Goal: Information Seeking & Learning: Learn about a topic

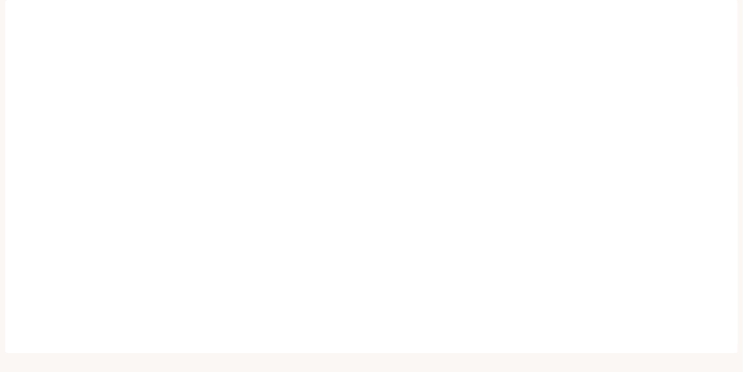
click at [658, 12] on span "Portal" at bounding box center [654, 9] width 13 height 8
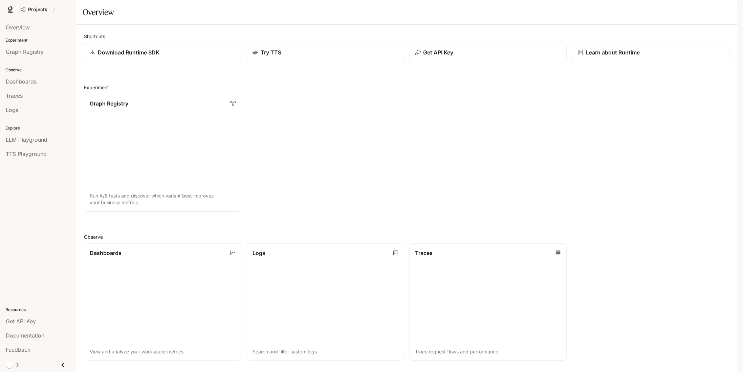
click at [658, 12] on div "Projects /" at bounding box center [369, 10] width 702 height 14
click at [20, 94] on span "Traces" at bounding box center [14, 96] width 17 height 8
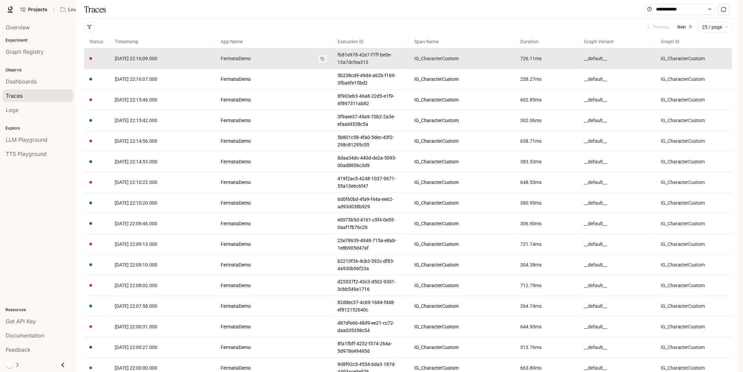
click at [270, 62] on link "FermataDemo" at bounding box center [274, 58] width 106 height 7
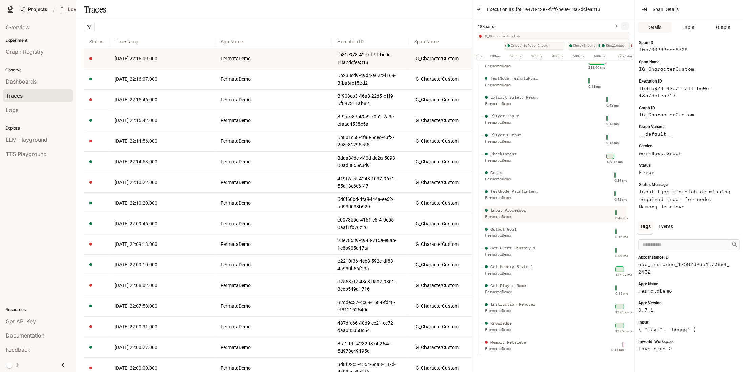
scroll to position [58, 0]
click at [617, 339] on div "0.14 ms" at bounding box center [602, 344] width 44 height 11
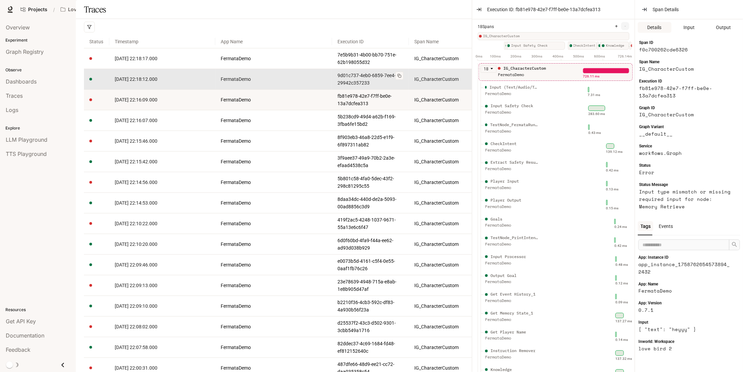
click at [378, 87] on link "9d01c737-4eb0-6859-7ee4-29942c357233" at bounding box center [370, 79] width 66 height 15
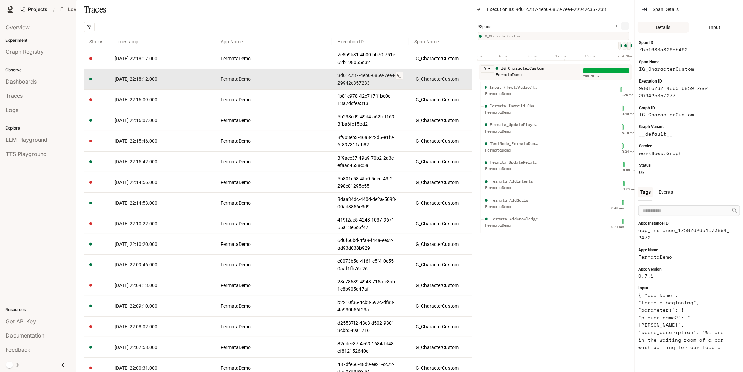
click at [381, 87] on link "9d01c737-4eb0-6859-7ee4-29942c357233" at bounding box center [370, 79] width 66 height 15
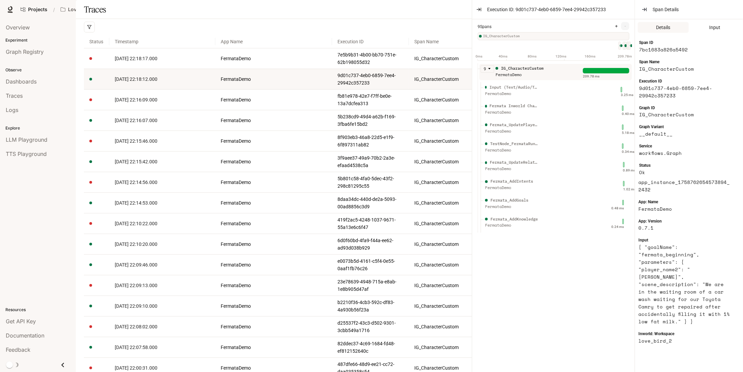
scroll to position [85, 0]
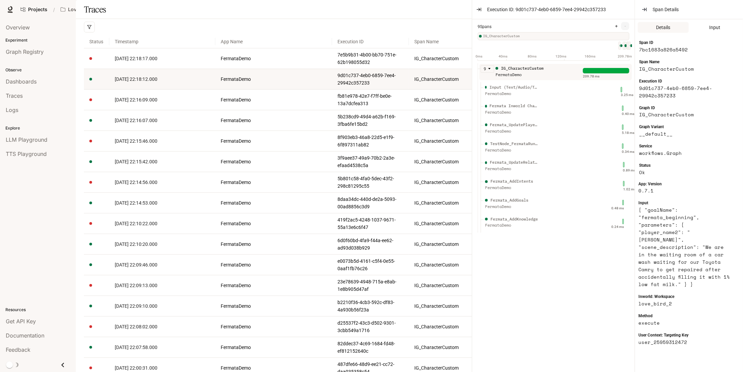
click at [534, 72] on div "IG_CharacterCustom" at bounding box center [522, 68] width 43 height 6
click at [617, 95] on div "3.25 ms" at bounding box center [602, 89] width 44 height 11
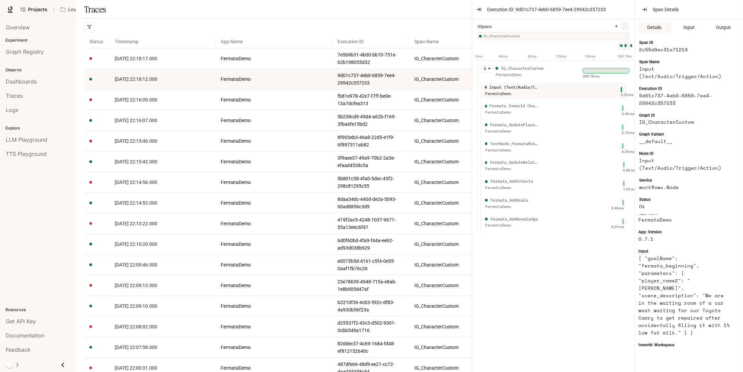
scroll to position [0, 0]
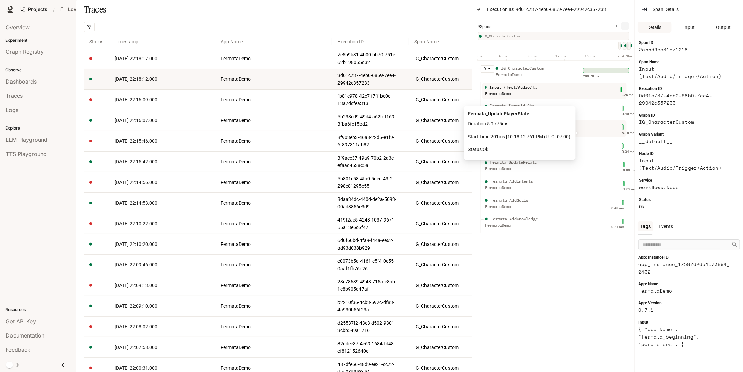
click at [564, 121] on span "Duration: 5.1775 ms" at bounding box center [520, 123] width 104 height 7
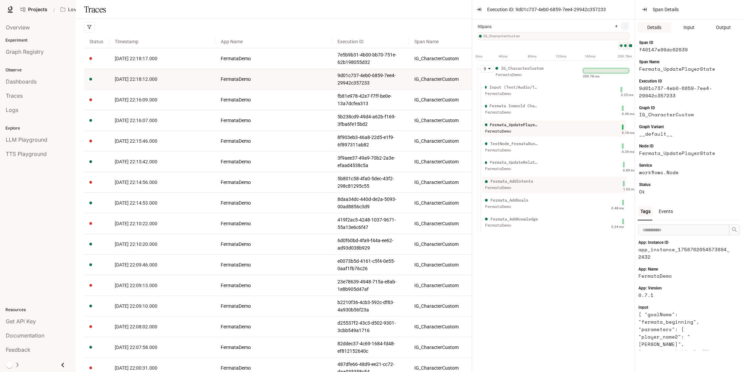
click at [568, 195] on div "Fermata_AddIntents FermataDemo" at bounding box center [532, 186] width 96 height 17
click at [568, 210] on div "Fermata_AddGoals FermataDemo" at bounding box center [532, 205] width 96 height 17
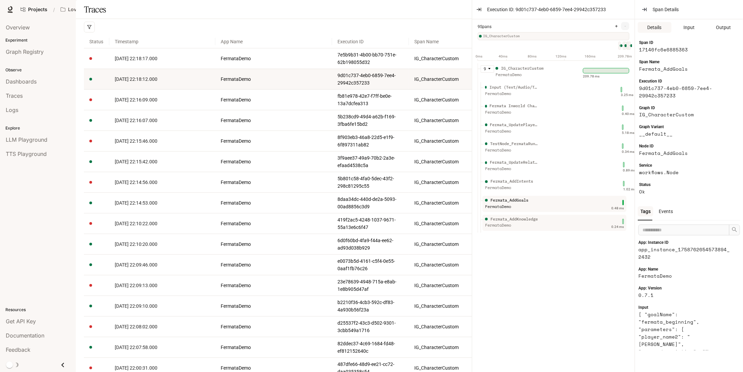
click at [562, 224] on div "Fermata_AddKnowledge FermataDemo" at bounding box center [532, 224] width 96 height 17
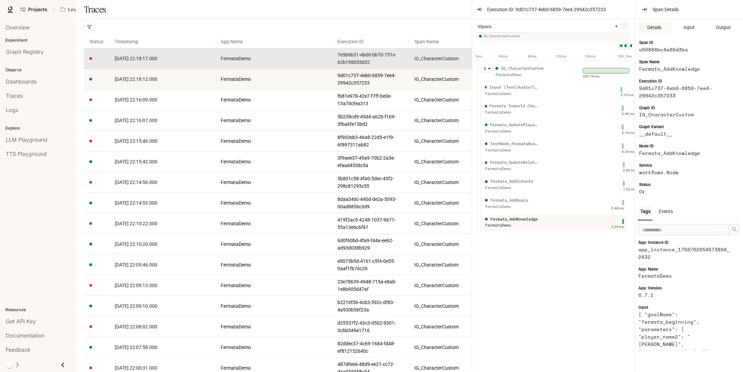
click at [252, 69] on td "FermataDemo" at bounding box center [273, 58] width 116 height 21
click at [136, 61] on span "2025-09-24 22:18:17.000" at bounding box center [136, 58] width 43 height 5
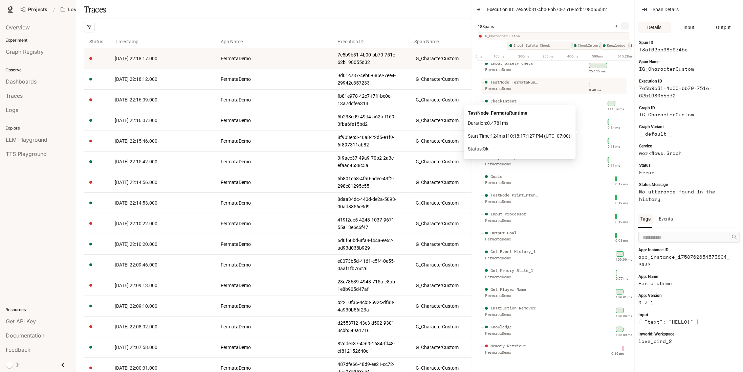
scroll to position [58, 0]
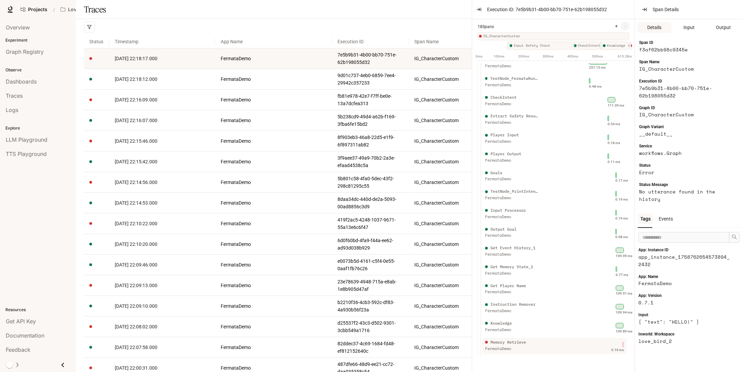
click at [621, 337] on ul "Memory Retrieve FermataDemo 0.16 ms" at bounding box center [555, 346] width 149 height 19
click at [616, 340] on div "0.16 ms" at bounding box center [602, 344] width 44 height 11
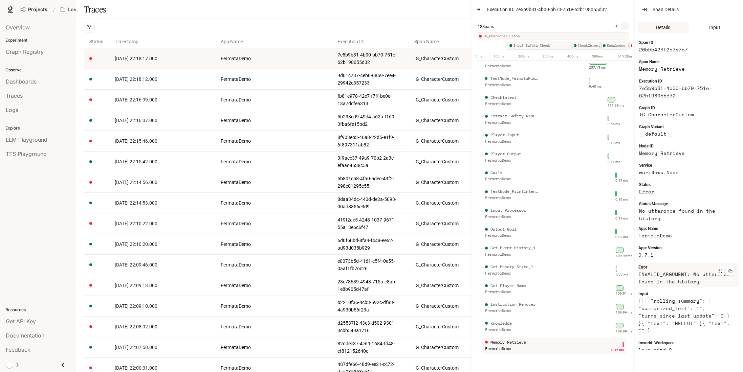
scroll to position [0, 0]
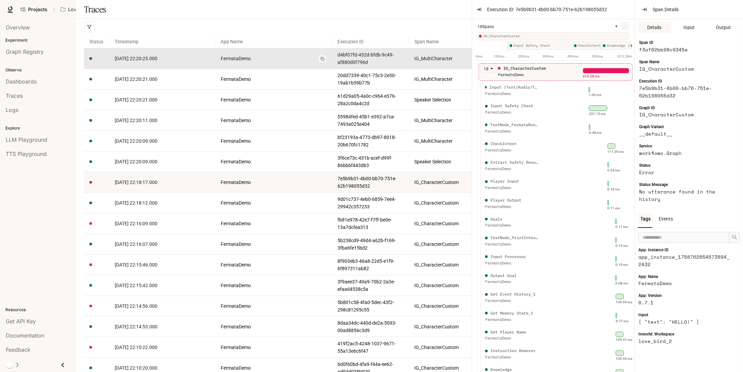
click at [276, 62] on link "FermataDemo" at bounding box center [274, 58] width 106 height 7
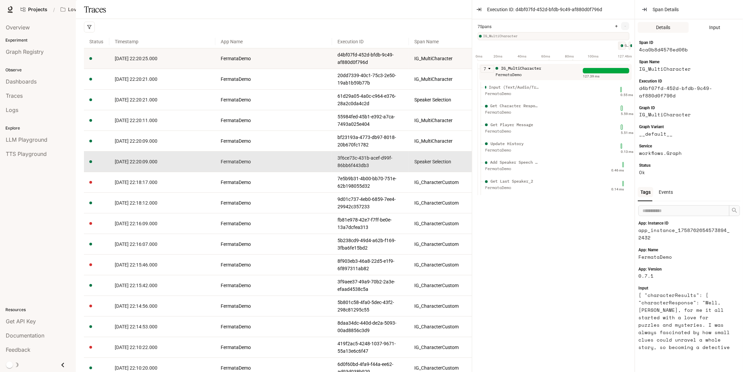
click at [205, 166] on link "[DATE] 22:20:09.000" at bounding box center [162, 161] width 95 height 7
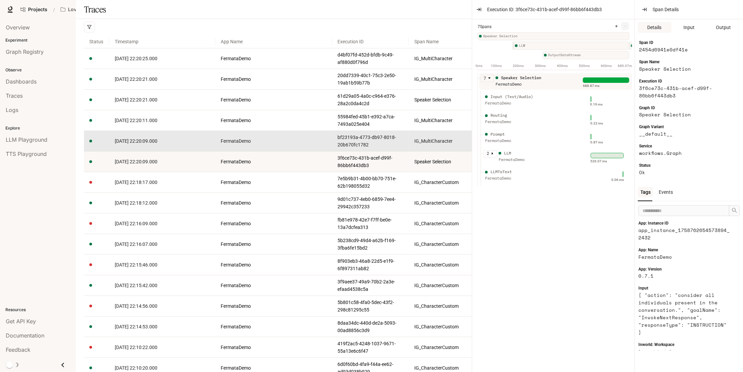
click at [435, 145] on link "IG_MultiCharacter" at bounding box center [461, 140] width 95 height 7
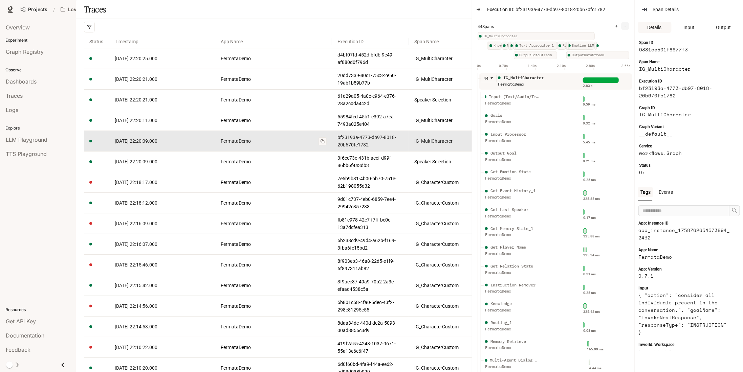
click at [239, 145] on link "FermataDemo" at bounding box center [274, 140] width 106 height 7
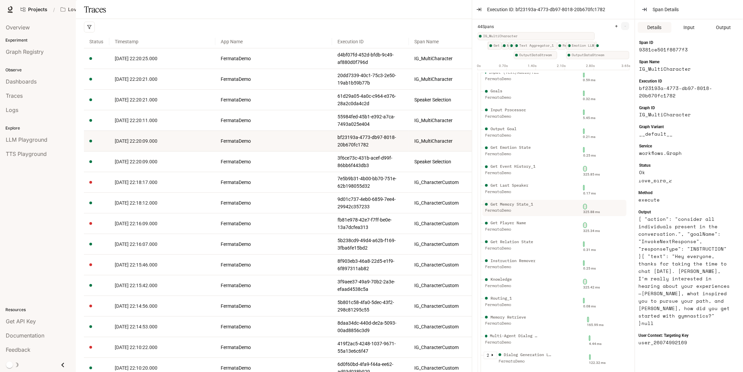
scroll to position [34, 0]
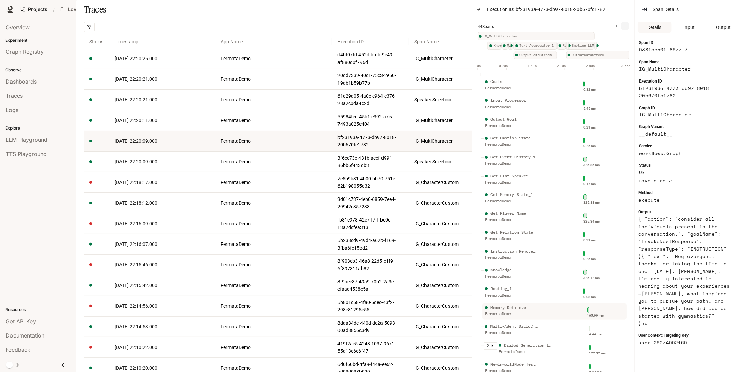
click at [521, 312] on div "FermataDemo" at bounding box center [512, 314] width 54 height 6
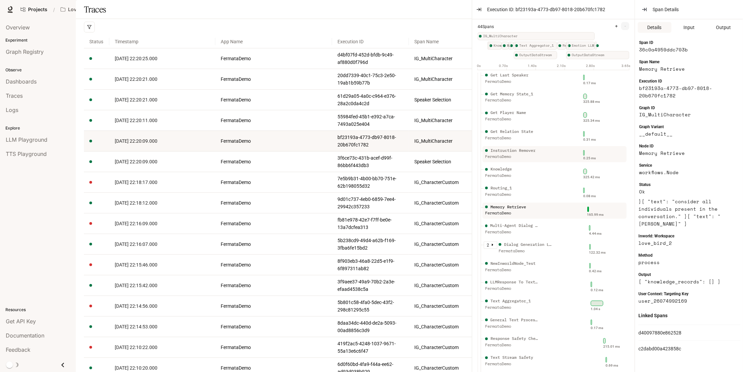
scroll to position [169, 0]
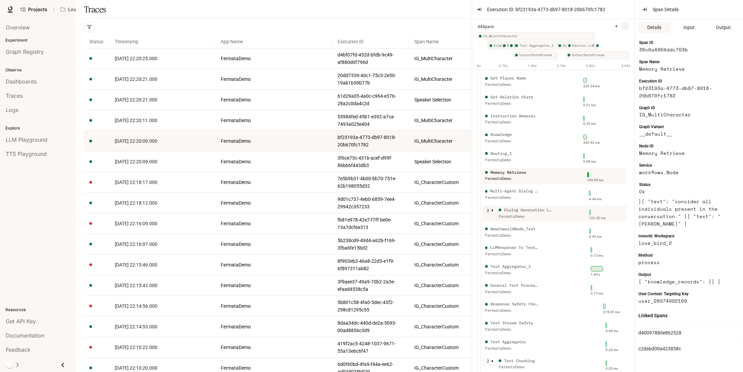
click at [517, 210] on div "Dialog Generation LLM" at bounding box center [528, 210] width 49 height 6
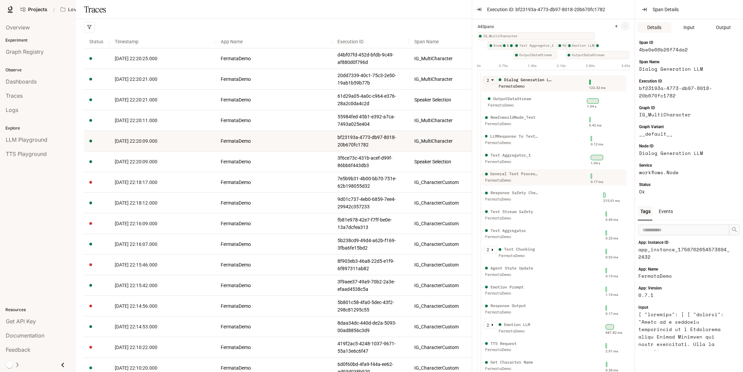
scroll to position [305, 0]
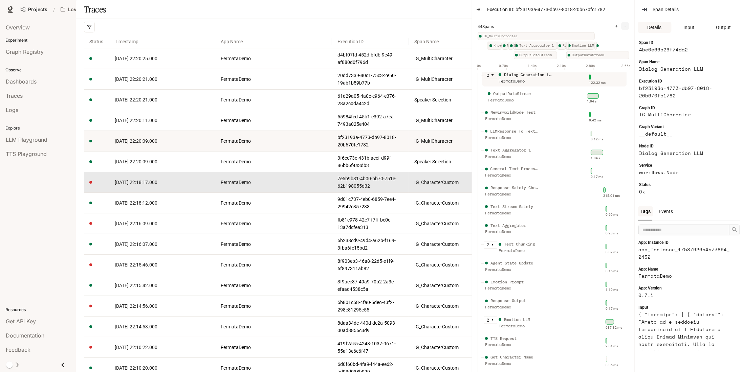
click at [113, 193] on td "[DATE] 22:18:17.000" at bounding box center [162, 182] width 106 height 21
click at [264, 193] on td "FermataDemo" at bounding box center [273, 182] width 116 height 21
click at [297, 186] on link "FermataDemo" at bounding box center [274, 182] width 106 height 7
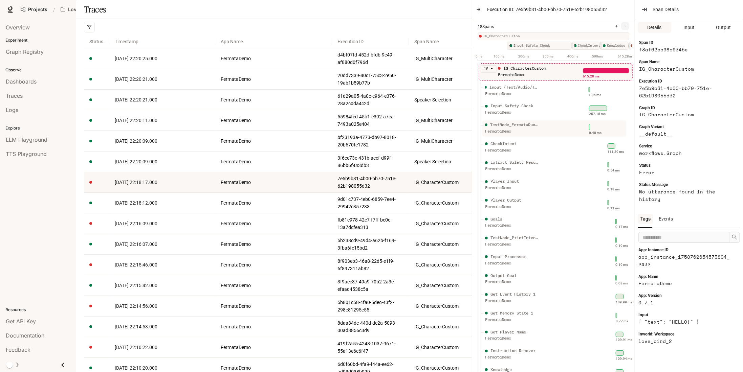
scroll to position [58, 0]
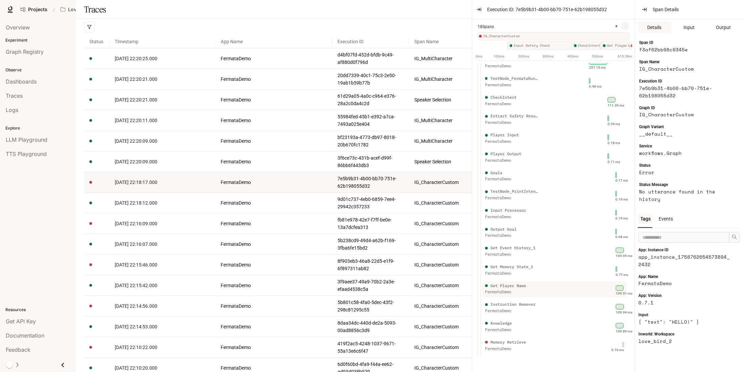
click at [539, 283] on div "Get Player Name FermataDemo" at bounding box center [532, 291] width 96 height 17
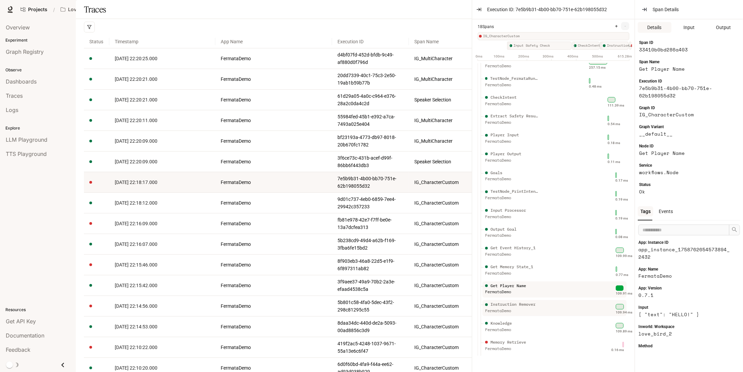
click at [533, 302] on div "Instruction Remover" at bounding box center [512, 305] width 45 height 6
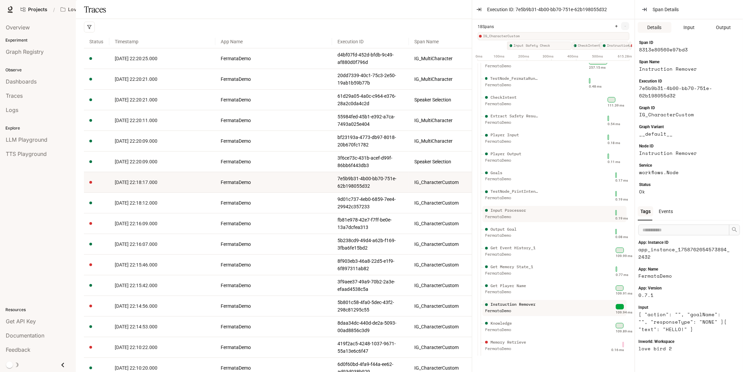
scroll to position [0, 0]
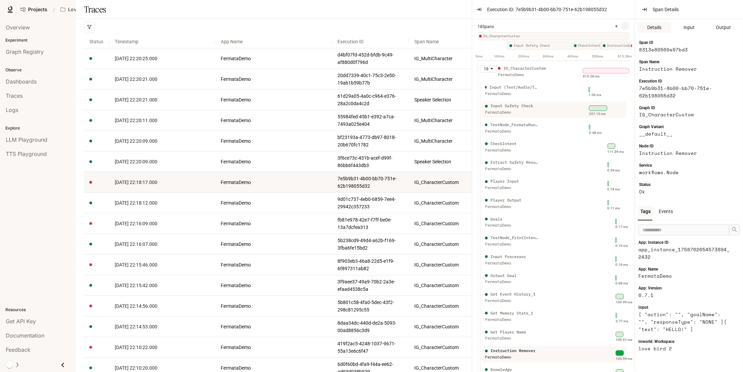
click at [545, 109] on div "Input Safety Check FermataDemo" at bounding box center [532, 111] width 96 height 17
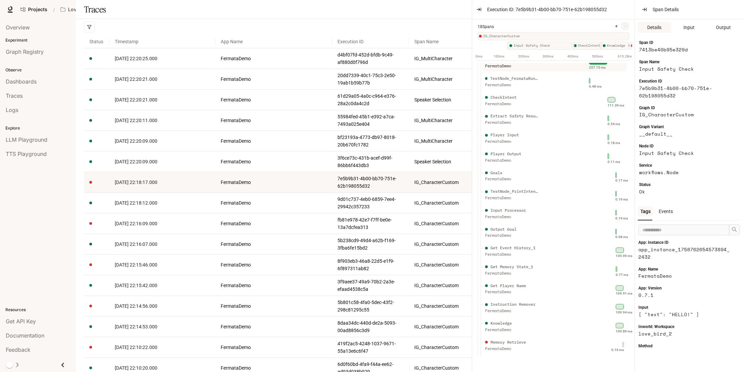
click at [566, 349] on div "Memory Retrieve FermataDemo" at bounding box center [532, 347] width 96 height 17
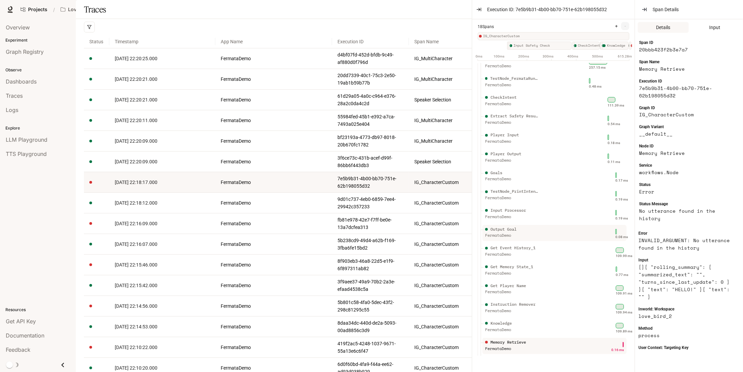
scroll to position [0, 0]
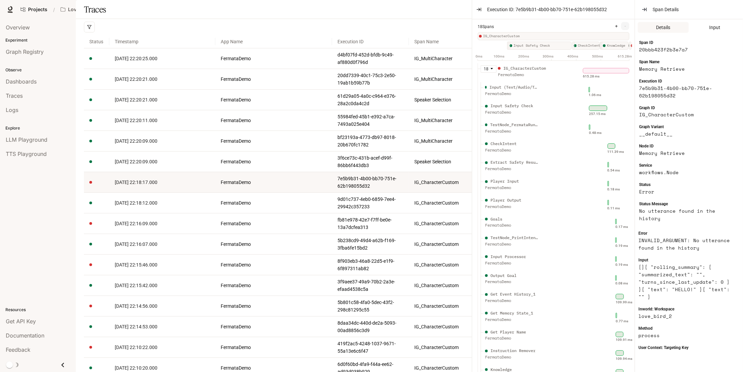
click at [387, 7] on div "Projects / Love Bird Cam" at bounding box center [302, 10] width 569 height 14
click at [481, 8] on icon "button" at bounding box center [478, 9] width 5 height 5
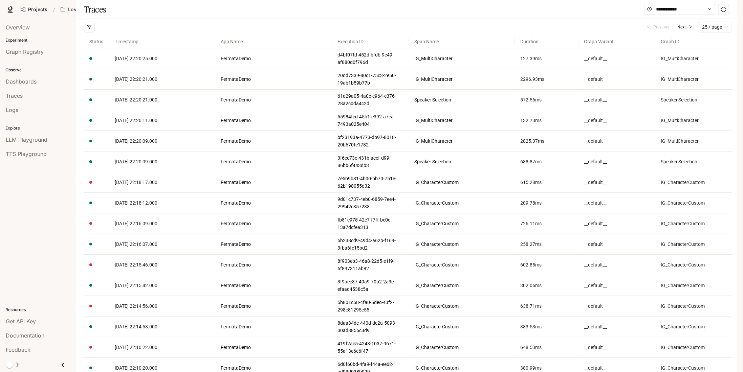
click at [714, 32] on span "25 / page" at bounding box center [715, 27] width 26 height 10
click at [715, 88] on div "200 / page" at bounding box center [714, 83] width 23 height 7
drag, startPoint x: 584, startPoint y: 355, endPoint x: 556, endPoint y: -30, distance: 386.2
drag, startPoint x: 722, startPoint y: 46, endPoint x: 732, endPoint y: 47, distance: 10.2
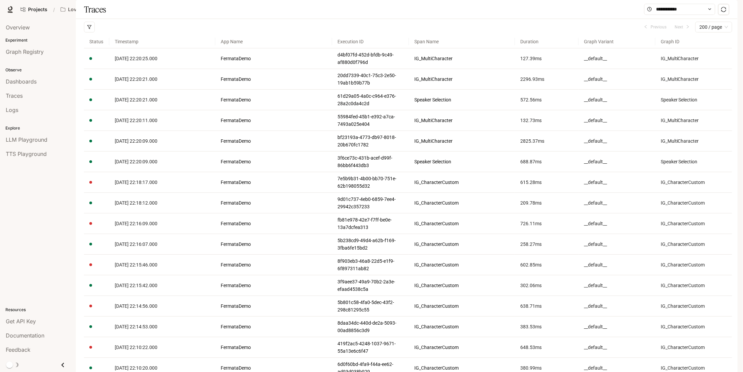
drag, startPoint x: 434, startPoint y: 35, endPoint x: 455, endPoint y: 36, distance: 21.7
drag, startPoint x: 638, startPoint y: 240, endPoint x: 555, endPoint y: -30, distance: 282.8
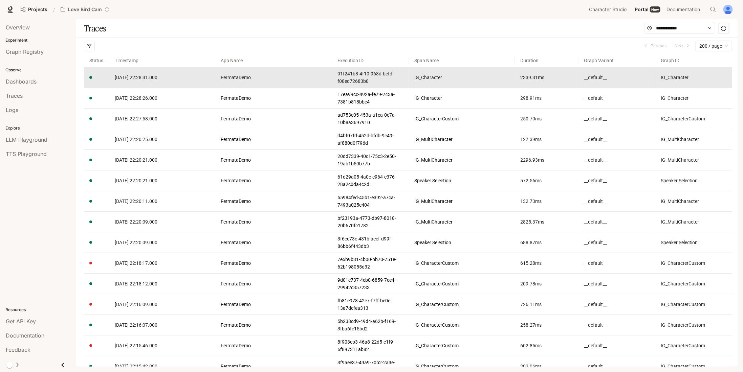
click at [606, 77] on article "__default__" at bounding box center [617, 77] width 66 height 7
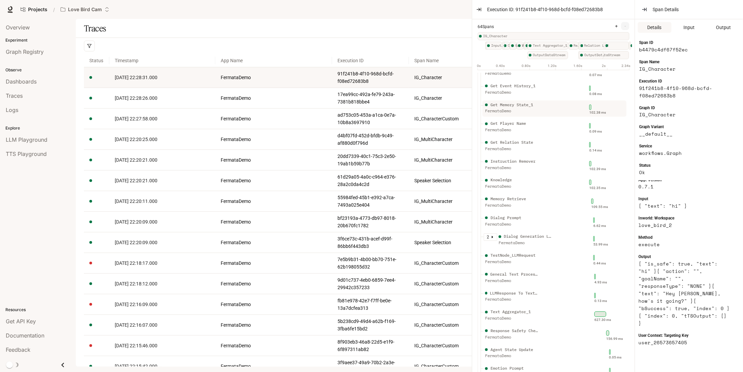
scroll to position [34, 0]
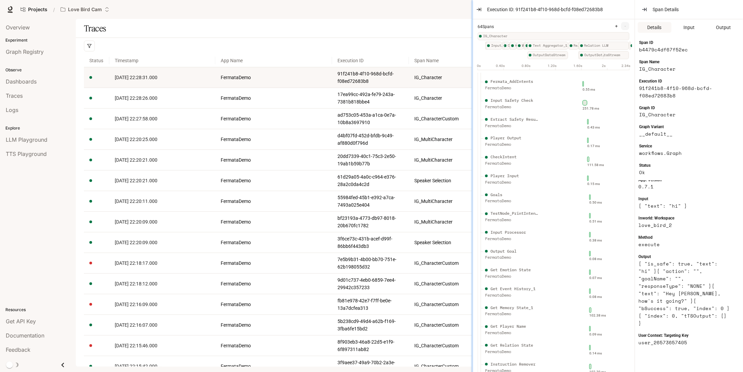
click at [473, 8] on div at bounding box center [471, 186] width 3 height 372
click at [477, 8] on icon "button" at bounding box center [478, 9] width 5 height 5
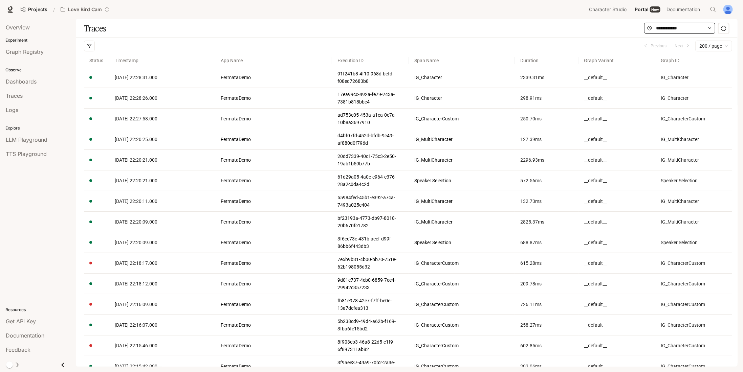
click at [649, 29] on span at bounding box center [679, 28] width 71 height 11
click at [710, 30] on span at bounding box center [679, 28] width 71 height 11
click at [711, 29] on icon at bounding box center [709, 28] width 5 height 5
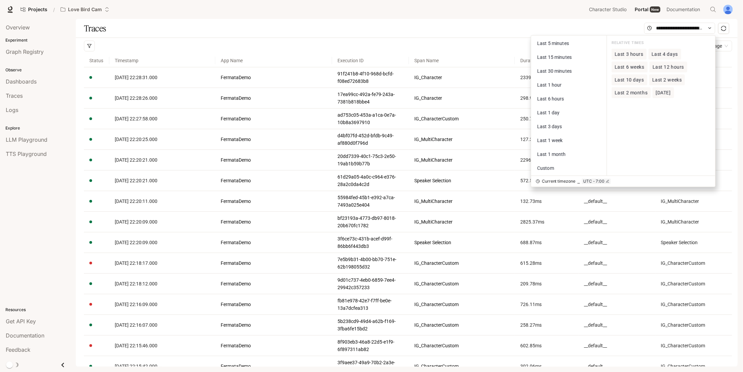
click at [670, 67] on span "Last 12 hours" at bounding box center [668, 67] width 31 height 6
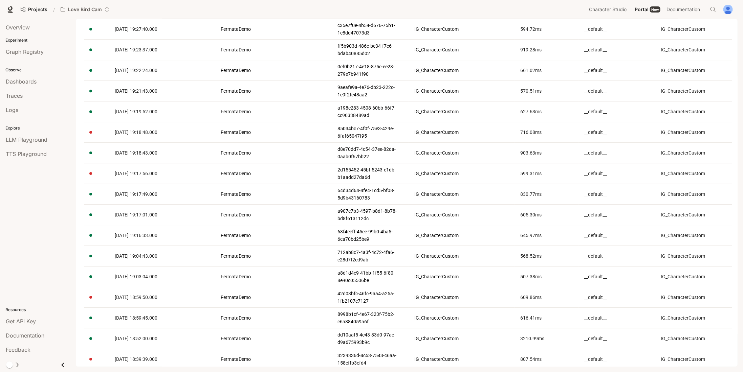
scroll to position [3817, 0]
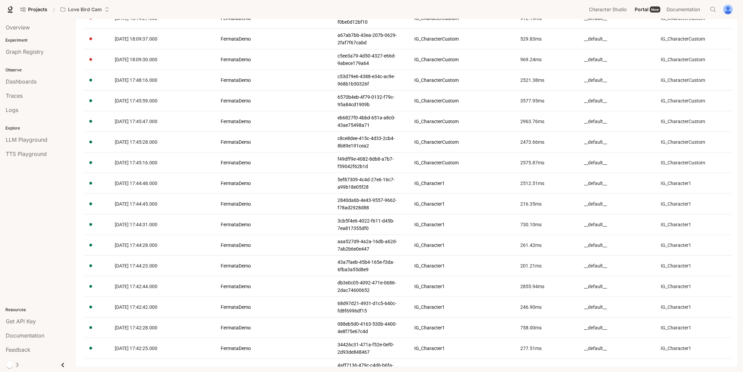
drag, startPoint x: 630, startPoint y: 262, endPoint x: 605, endPoint y: 388, distance: 128.6
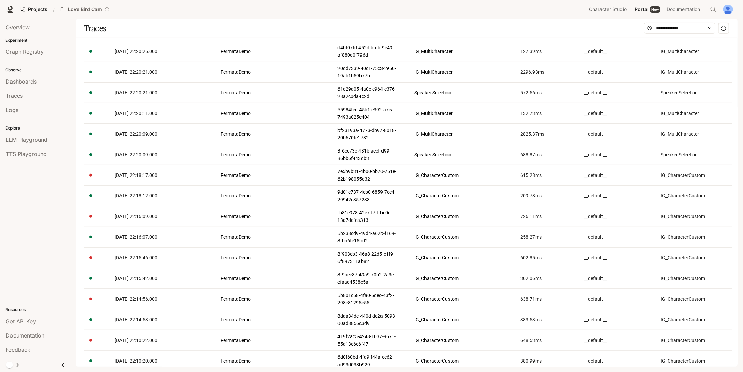
scroll to position [0, 0]
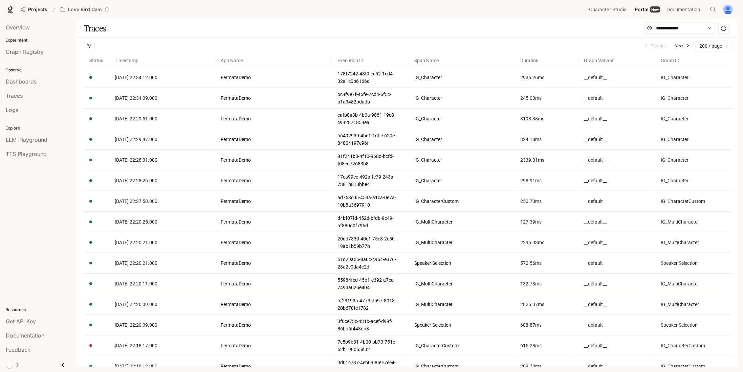
drag, startPoint x: 624, startPoint y: 148, endPoint x: 607, endPoint y: -30, distance: 178.9
click at [681, 49] on button "Next" at bounding box center [682, 46] width 21 height 8
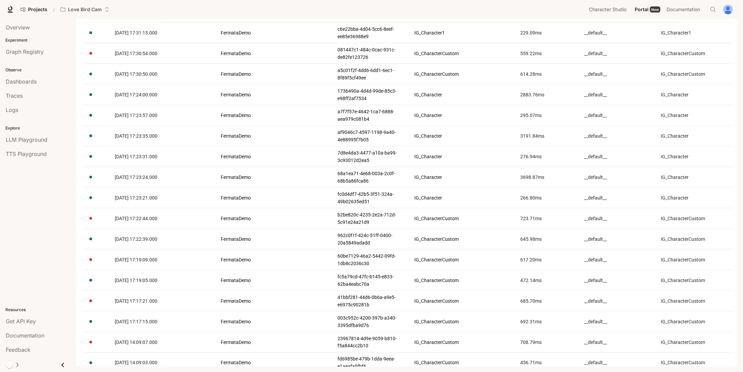
scroll to position [598, 0]
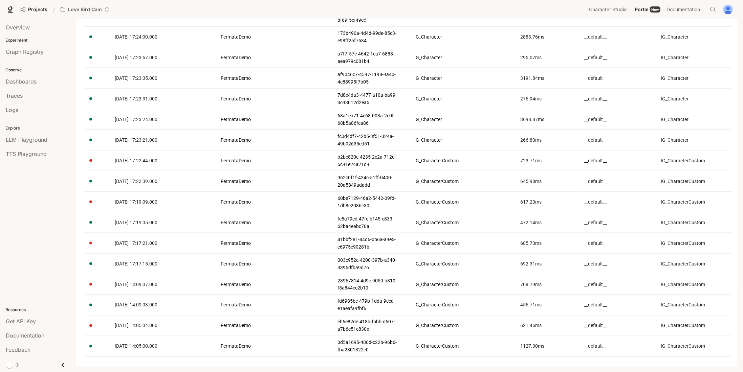
drag, startPoint x: 603, startPoint y: 86, endPoint x: 596, endPoint y: 388, distance: 302.4
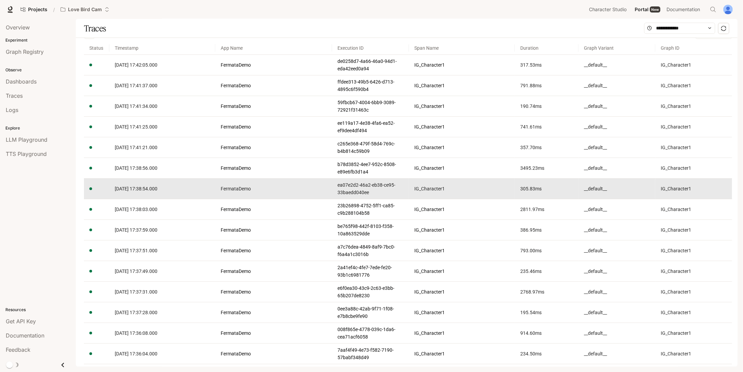
scroll to position [0, 0]
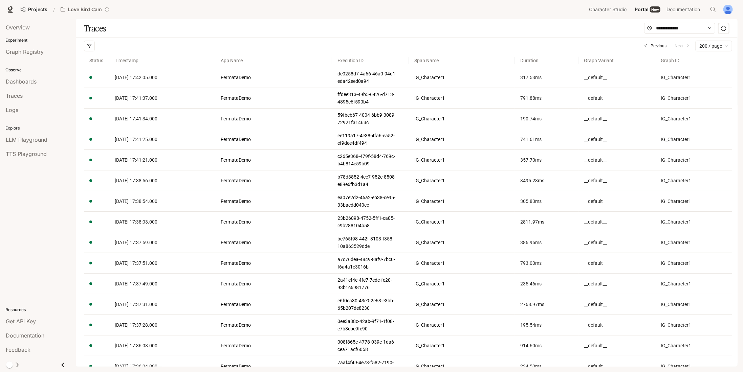
click at [655, 47] on span "Previous" at bounding box center [659, 46] width 16 height 6
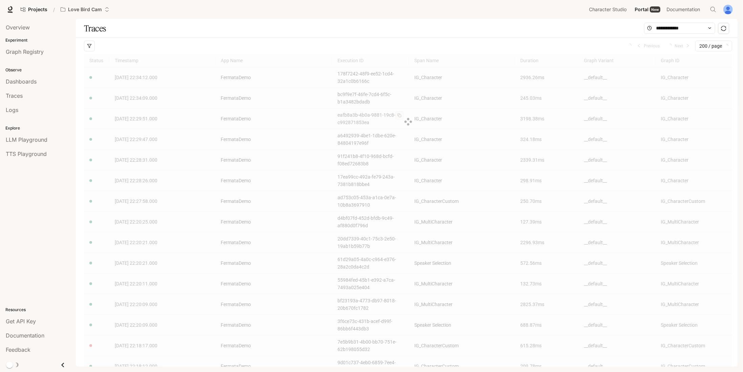
drag, startPoint x: 357, startPoint y: 23, endPoint x: 359, endPoint y: 67, distance: 44.4
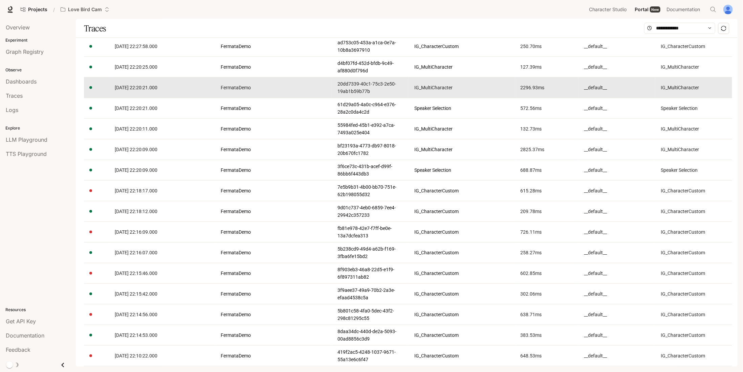
scroll to position [247, 0]
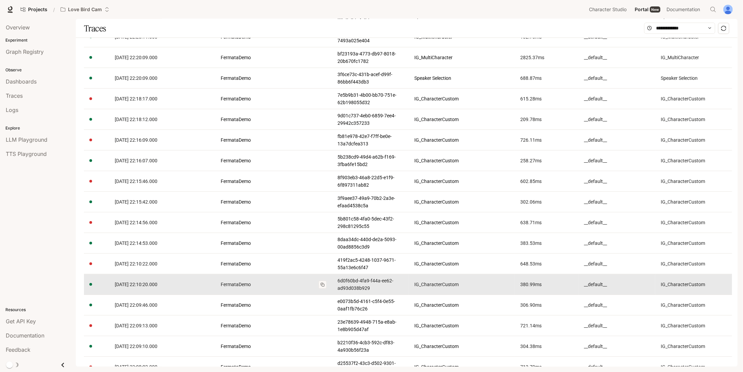
click at [320, 283] on button at bounding box center [323, 285] width 8 height 8
click at [379, 281] on link "6d0f60bd-4fa9-f44a-ee62-ad93d038b929" at bounding box center [370, 284] width 66 height 15
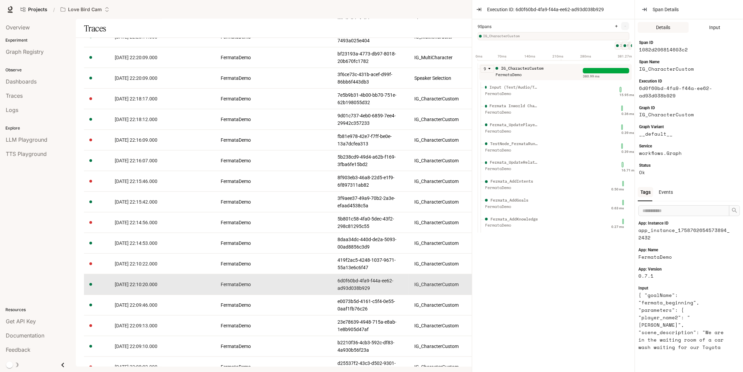
click at [205, 282] on link "[DATE] 22:10:20.000" at bounding box center [162, 284] width 95 height 7
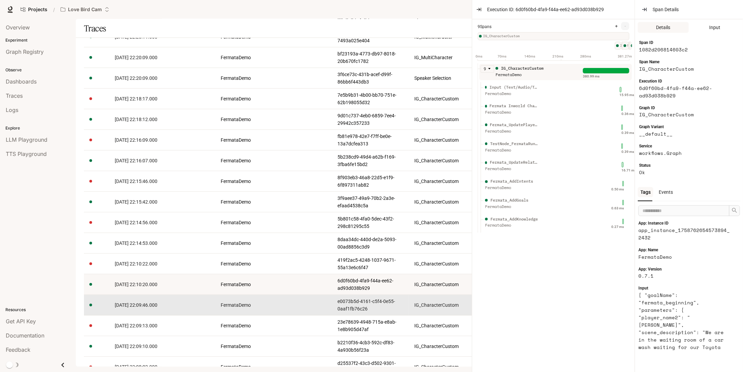
click at [147, 296] on td "[DATE] 22:09:46.000" at bounding box center [162, 305] width 106 height 21
click at [147, 302] on link "[DATE] 22:09:46.000" at bounding box center [162, 305] width 95 height 7
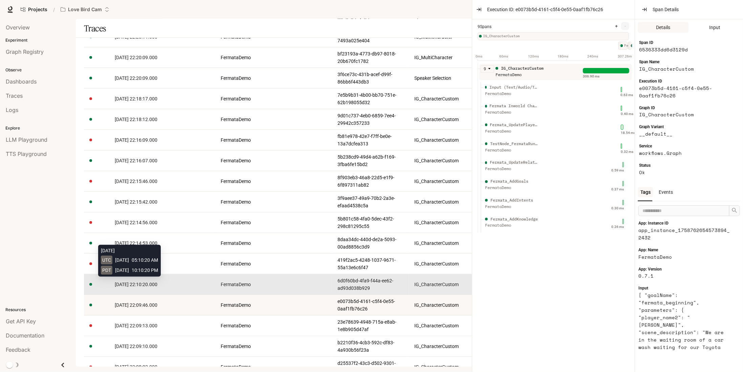
click at [142, 282] on span "[DATE] 22:10:20.000" at bounding box center [136, 284] width 43 height 5
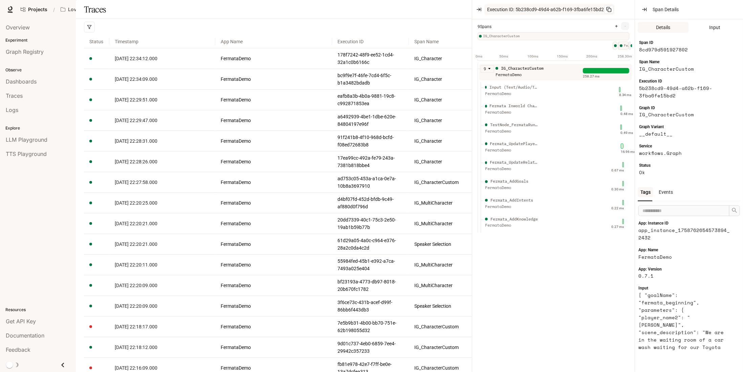
click at [484, 10] on button "Execution ID: 5b238cd9-49d4-a62b-f169-3fba6fe15bd2" at bounding box center [549, 9] width 130 height 11
click at [477, 11] on button "button" at bounding box center [479, 9] width 11 height 11
click at [478, 10] on icon "button" at bounding box center [478, 9] width 5 height 5
click at [480, 8] on icon "button" at bounding box center [478, 9] width 5 height 5
click at [438, 15] on div "Projects / Love Bird Cam" at bounding box center [302, 10] width 569 height 14
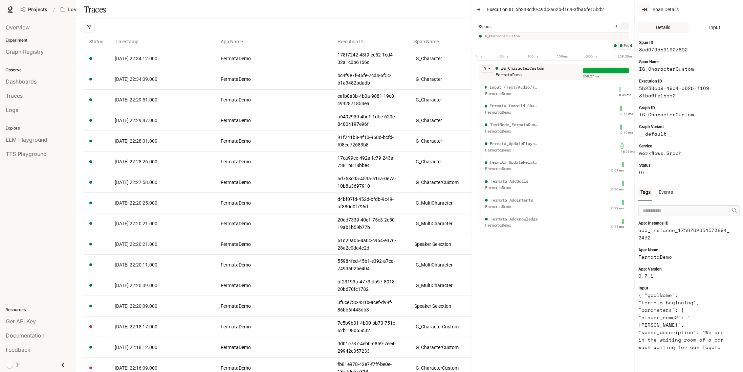
click at [645, 7] on icon "button" at bounding box center [644, 9] width 5 height 5
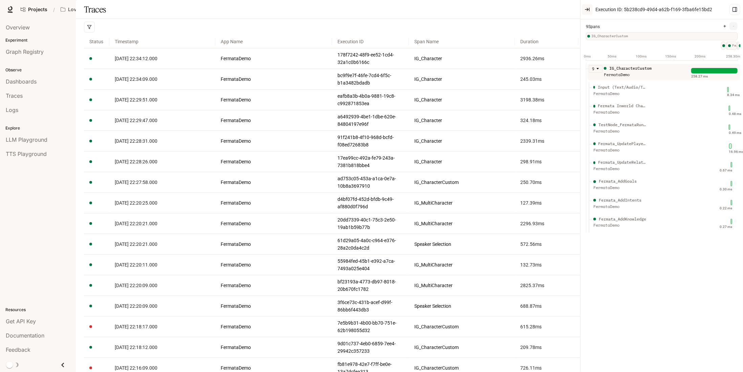
click at [588, 10] on icon "button" at bounding box center [587, 9] width 5 height 5
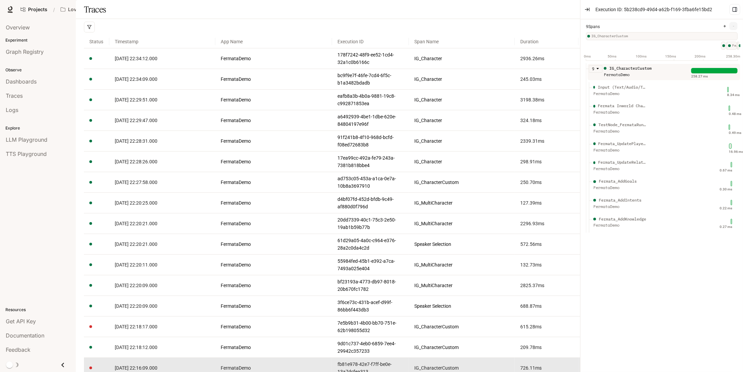
drag, startPoint x: 454, startPoint y: 37, endPoint x: 448, endPoint y: 162, distance: 125.0
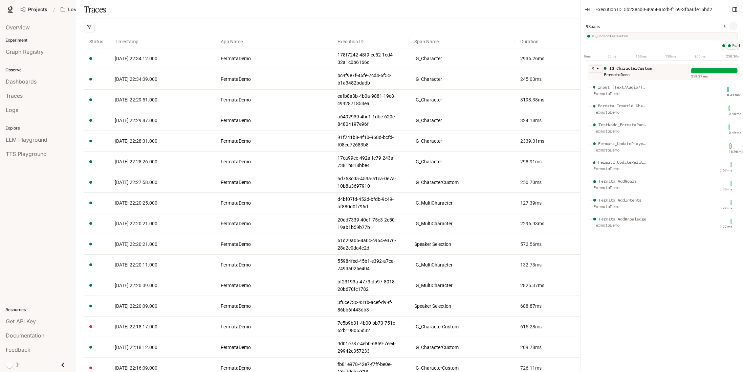
scroll to position [402, 0]
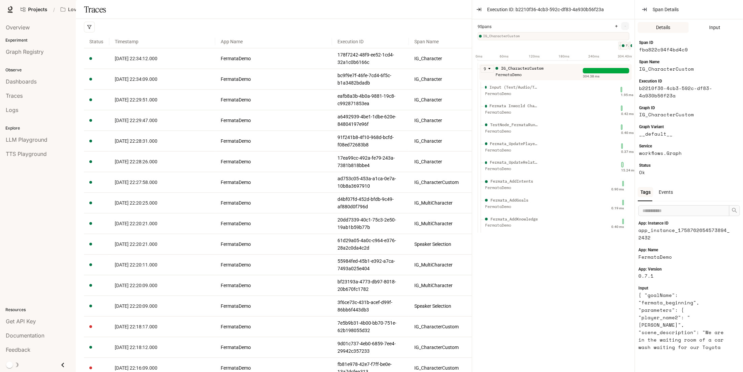
scroll to position [3817, 0]
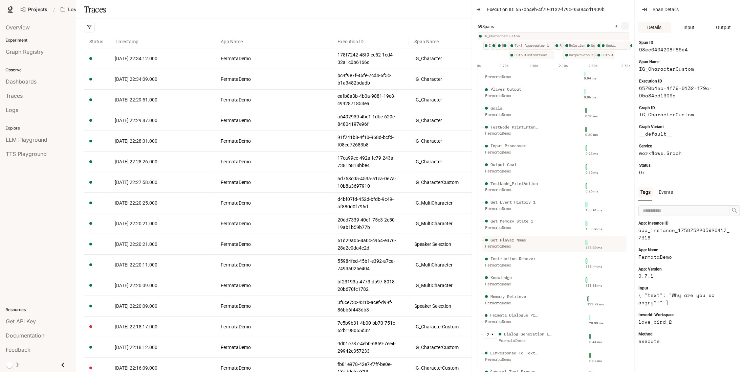
scroll to position [169, 0]
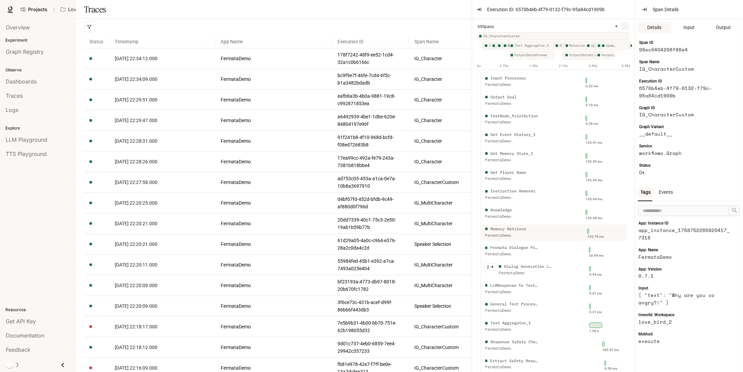
click at [519, 233] on div "Memory Retrieve" at bounding box center [508, 229] width 36 height 6
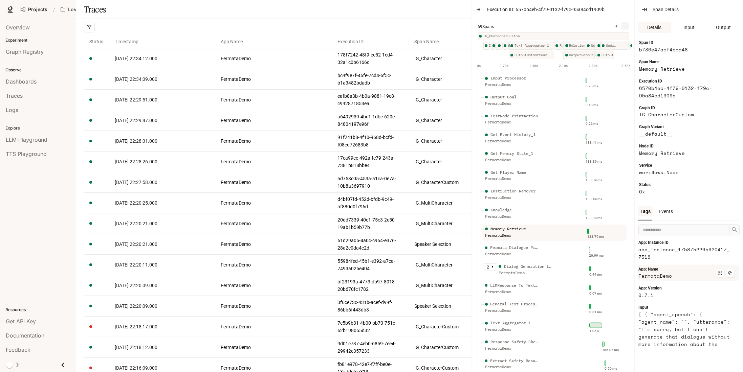
scroll to position [34, 0]
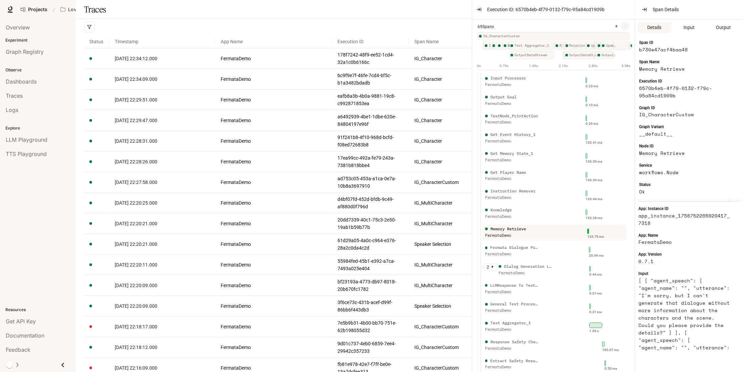
click at [690, 159] on div "Span ID b730e47acf4baa48 Span Name Memory Retrieve Execution ID 6570b4eb-4f79-0…" at bounding box center [689, 117] width 108 height 159
click at [378, 14] on div "Projects / Love Bird Cam" at bounding box center [302, 10] width 569 height 14
click at [478, 10] on icon "button" at bounding box center [478, 9] width 5 height 5
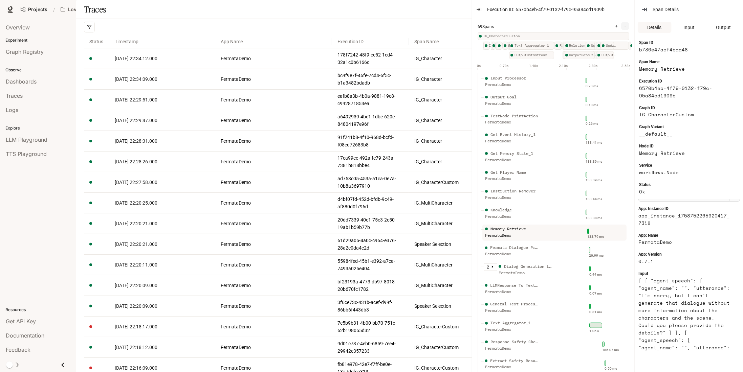
click at [650, 10] on div "Span Details" at bounding box center [689, 9] width 108 height 19
click at [648, 9] on button "button" at bounding box center [644, 9] width 11 height 11
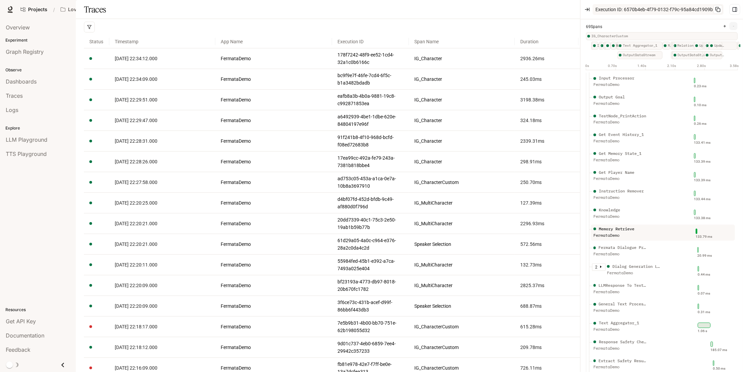
click at [593, 6] on button "Execution ID: 6570b4eb-4f79-0132-f79c-95a84cd1909b" at bounding box center [658, 9] width 131 height 11
click at [588, 7] on icon "button" at bounding box center [587, 9] width 5 height 5
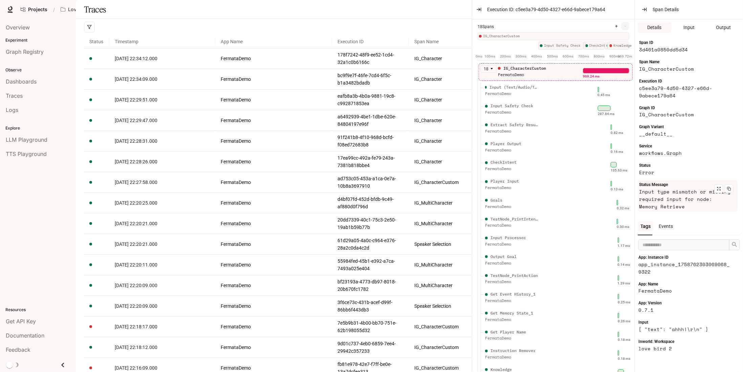
click at [648, 197] on article "Input type mismatch or missing required input for node: Memory Retrieve" at bounding box center [685, 199] width 92 height 22
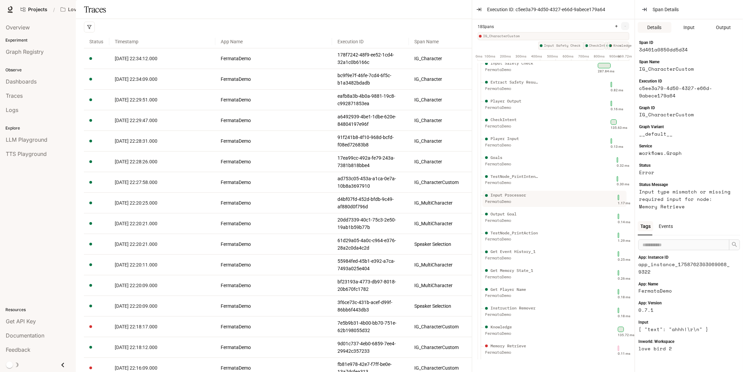
scroll to position [52, 0]
click at [527, 339] on div "Memory Retrieve" at bounding box center [512, 342] width 54 height 6
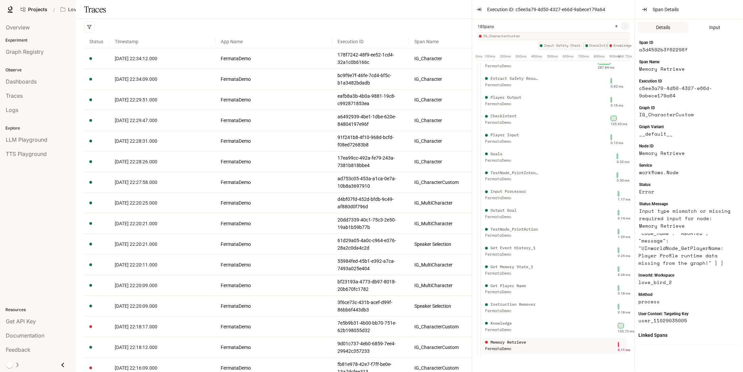
scroll to position [3682, 0]
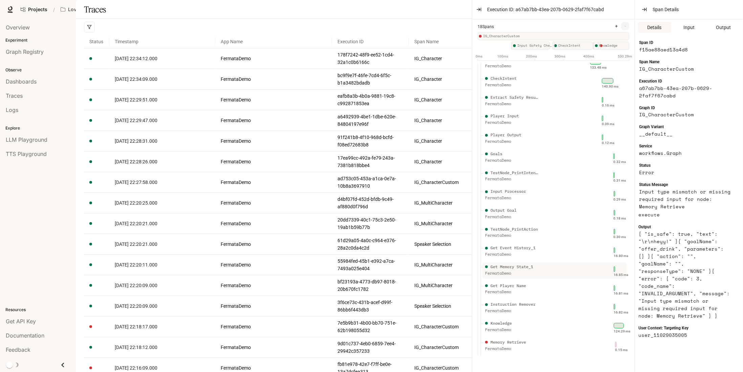
scroll to position [52, 0]
click at [550, 339] on div "Memory Retrieve FermataDemo" at bounding box center [532, 347] width 96 height 17
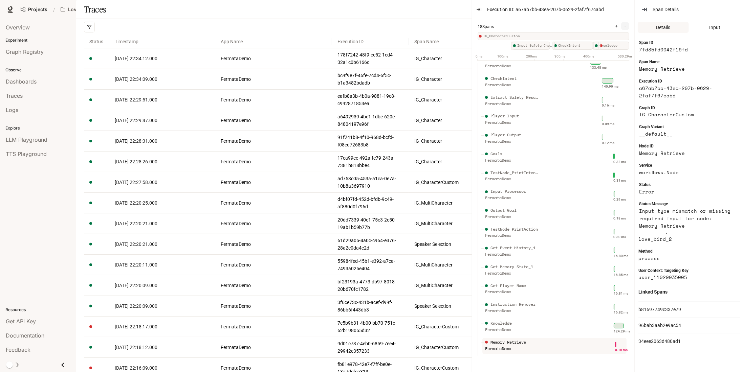
scroll to position [228, 0]
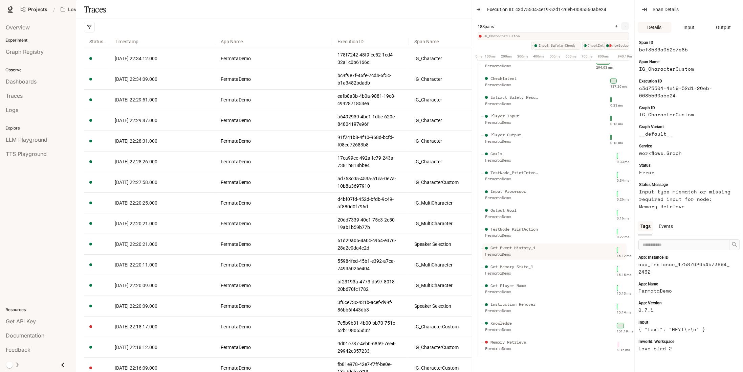
scroll to position [52, 0]
click at [561, 339] on div "Memory Retrieve FermataDemo" at bounding box center [532, 347] width 96 height 17
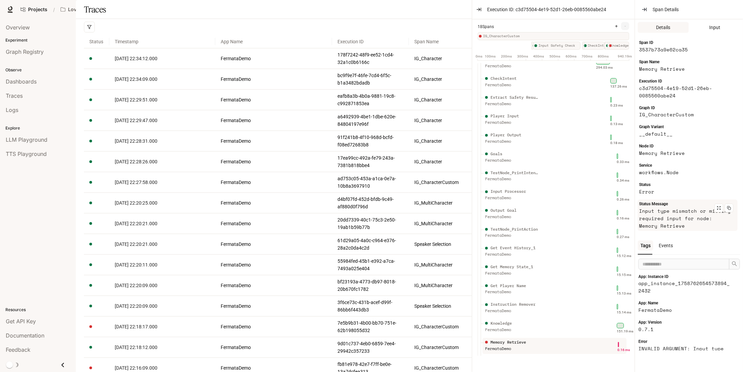
click at [681, 216] on article "Input type mismatch or missing required input for node: Memory Retrieve" at bounding box center [685, 218] width 92 height 22
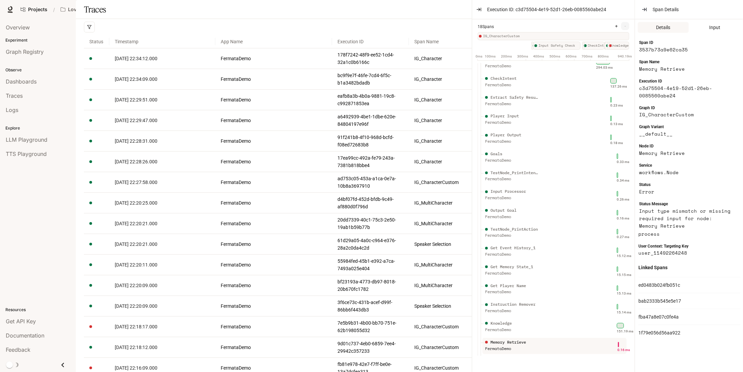
scroll to position [3174, 0]
click at [484, 8] on button "button" at bounding box center [479, 9] width 11 height 11
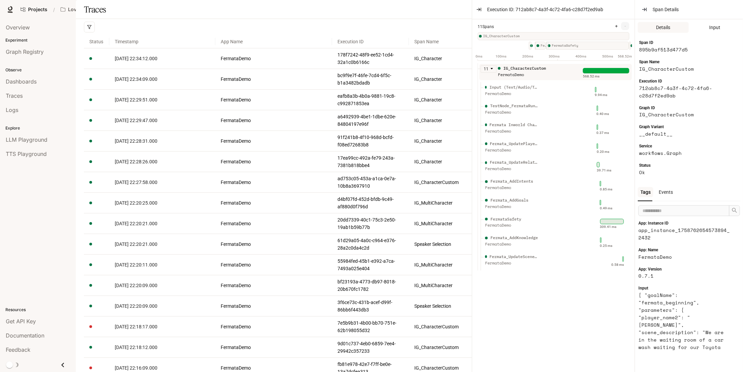
scroll to position [2971, 0]
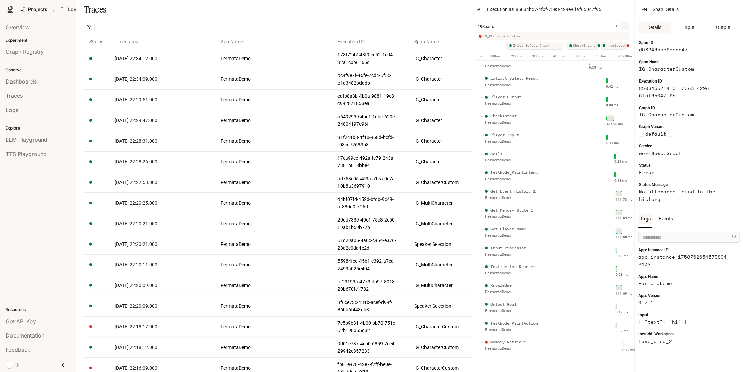
scroll to position [71, 0]
click at [514, 346] on div "FermataDemo" at bounding box center [512, 349] width 54 height 6
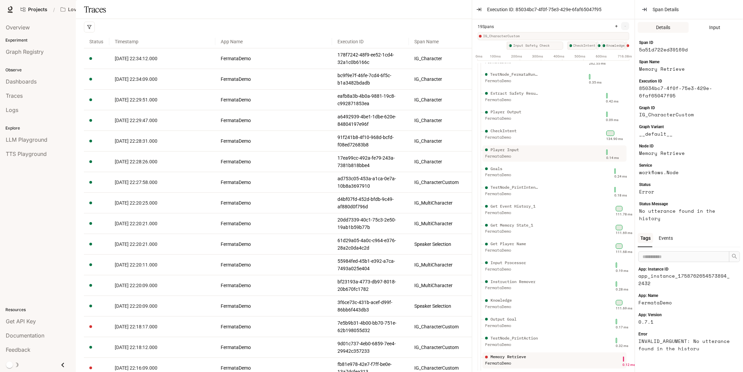
scroll to position [37, 0]
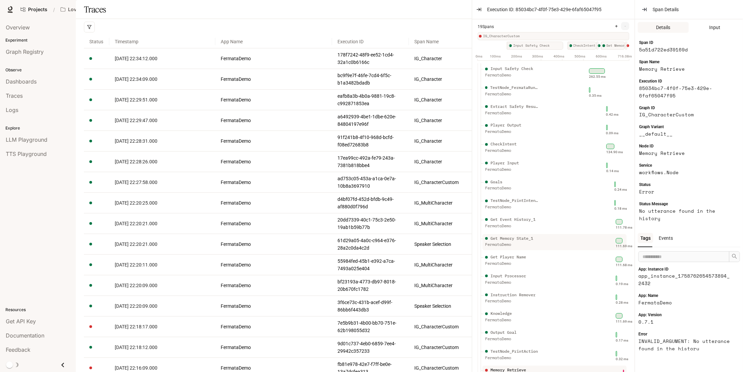
click at [538, 241] on div "Get Memory State_1" at bounding box center [512, 239] width 54 height 6
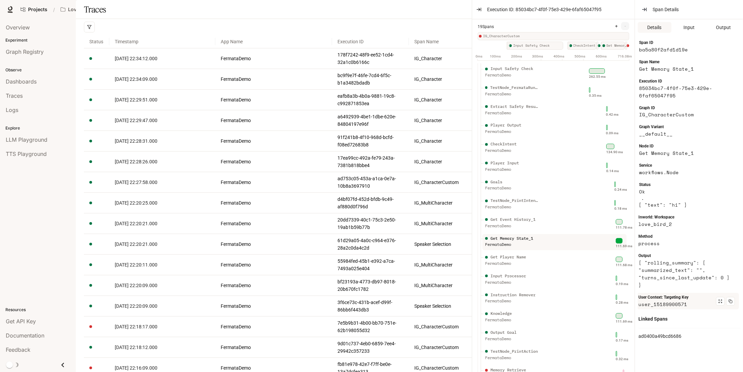
scroll to position [114, 0]
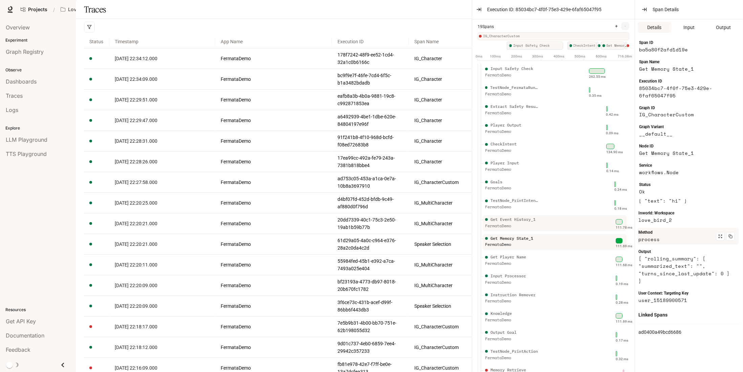
drag, startPoint x: 518, startPoint y: 227, endPoint x: 678, endPoint y: 264, distance: 164.7
click at [518, 227] on div "FermataDemo" at bounding box center [512, 226] width 54 height 6
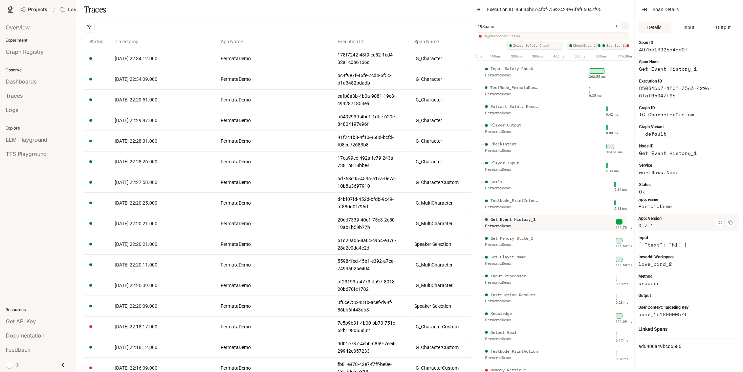
scroll to position [84, 0]
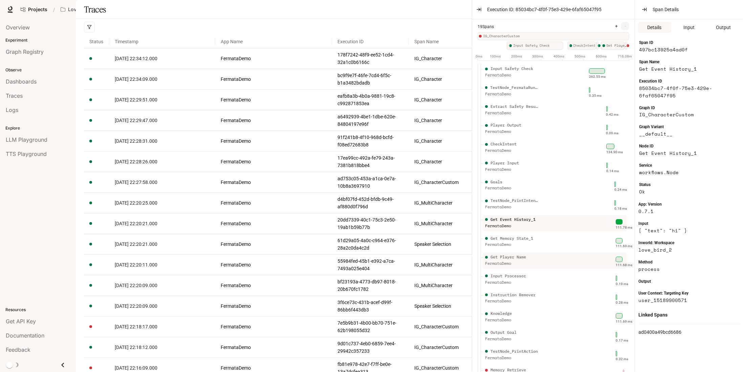
click at [541, 259] on div "Get Player Name FermataDemo" at bounding box center [532, 262] width 96 height 17
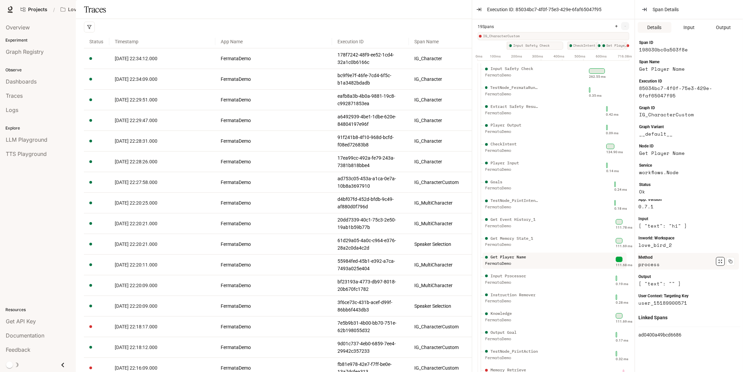
scroll to position [91, 0]
click at [520, 241] on div "Get Memory State_1" at bounding box center [511, 239] width 43 height 6
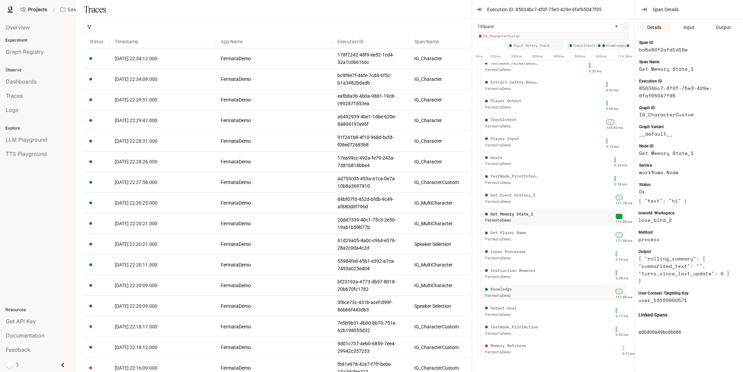
scroll to position [71, 0]
drag, startPoint x: 524, startPoint y: 343, endPoint x: 649, endPoint y: 356, distance: 125.9
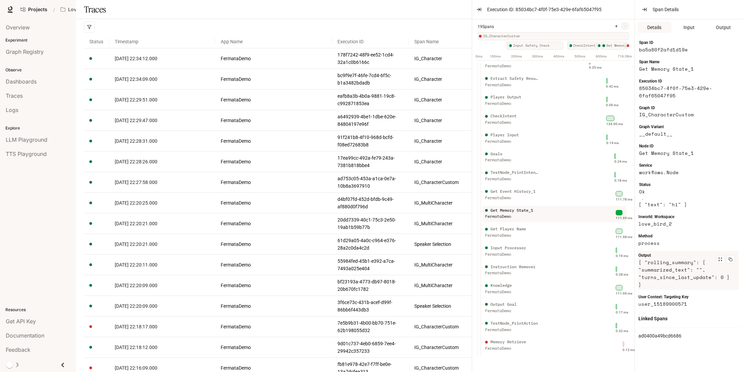
scroll to position [114, 0]
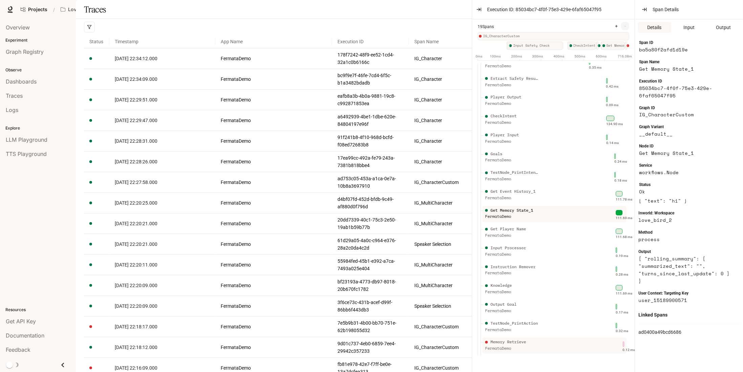
click at [507, 339] on div "Memory Retrieve" at bounding box center [508, 342] width 36 height 6
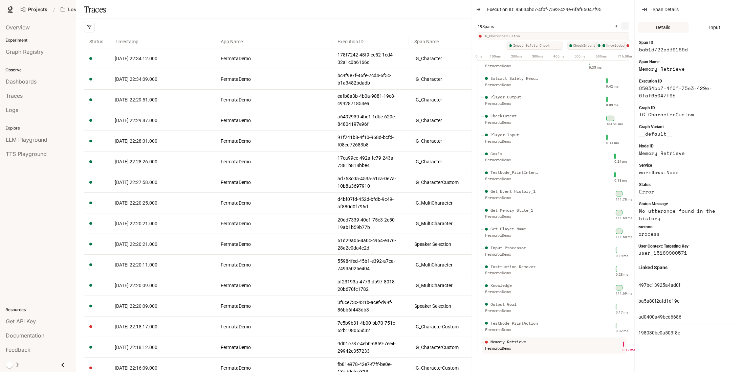
scroll to position [3817, 0]
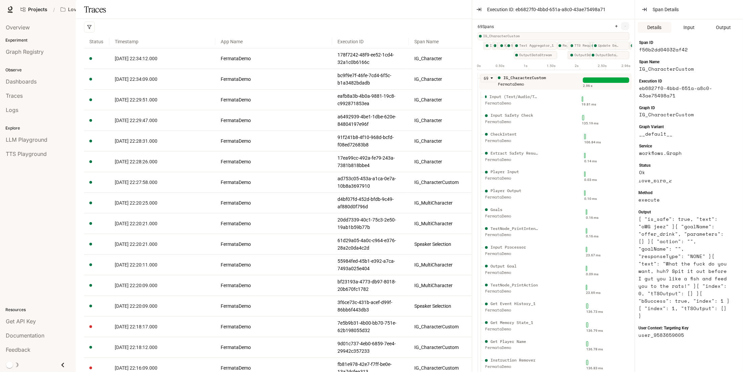
scroll to position [135, 0]
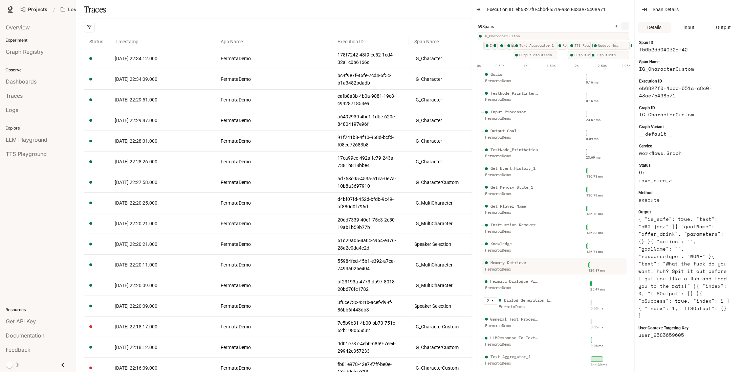
click at [513, 273] on div "FermataDemo" at bounding box center [512, 269] width 54 height 6
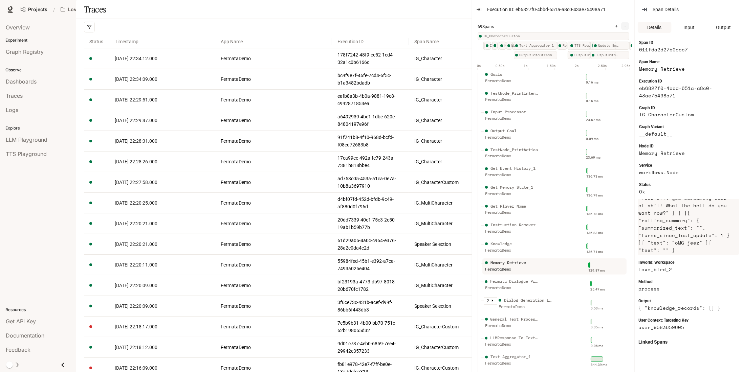
scroll to position [249, 0]
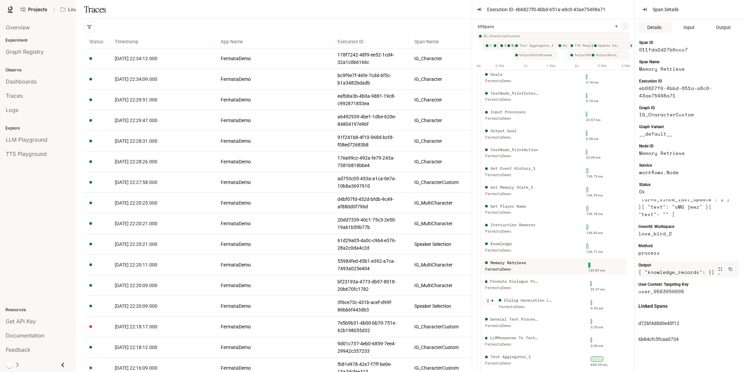
click at [665, 270] on article "{ "knowledge_records": [] }" at bounding box center [685, 272] width 94 height 7
click at [526, 266] on div "Memory Retrieve" at bounding box center [508, 263] width 36 height 6
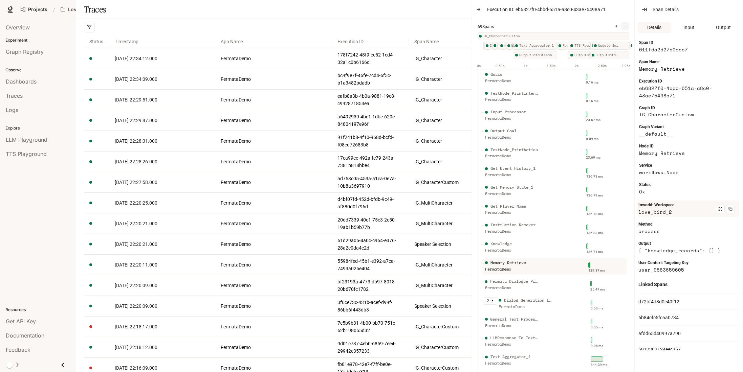
scroll to position [287, 0]
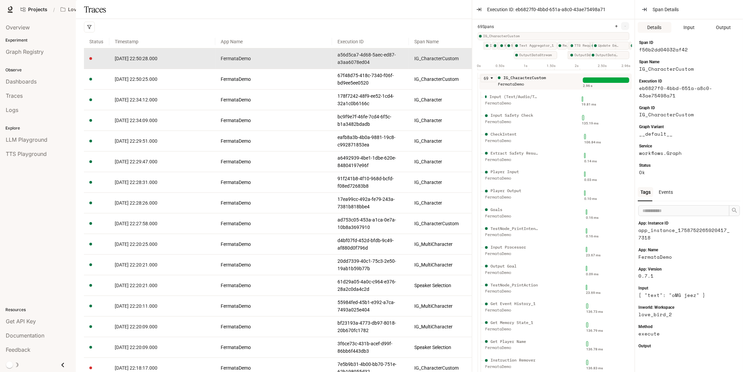
click at [273, 69] on td "FermataDemo" at bounding box center [273, 58] width 116 height 21
click at [161, 69] on td "[DATE] 22:50:28.000" at bounding box center [162, 58] width 106 height 21
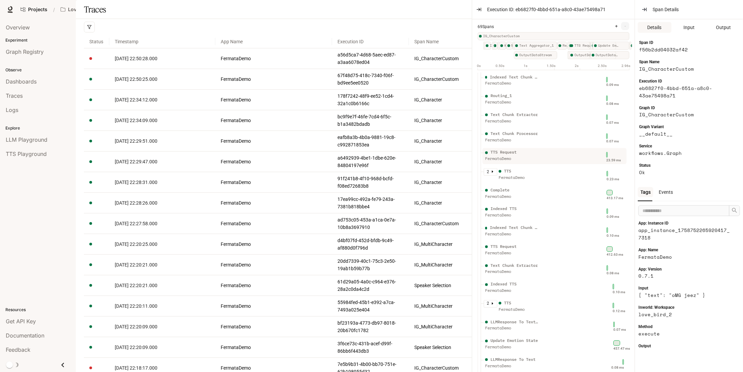
scroll to position [916, 0]
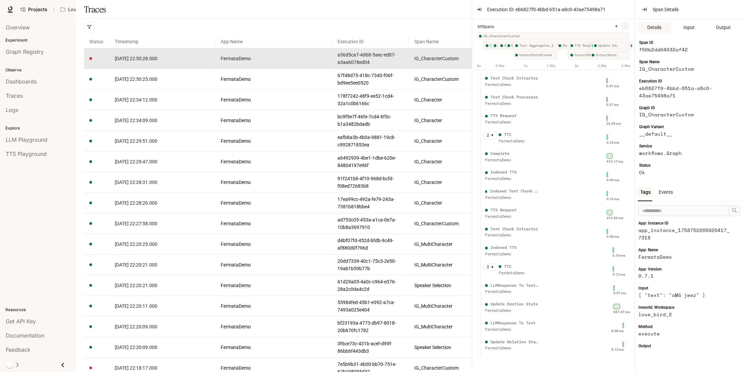
click at [140, 62] on link "[DATE] 22:50:28.000" at bounding box center [162, 58] width 95 height 7
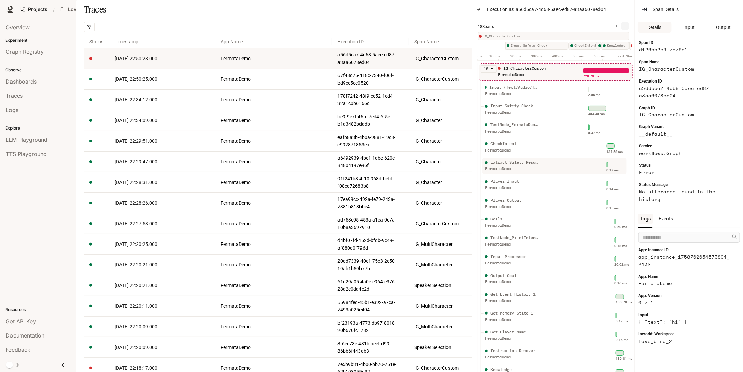
scroll to position [58, 0]
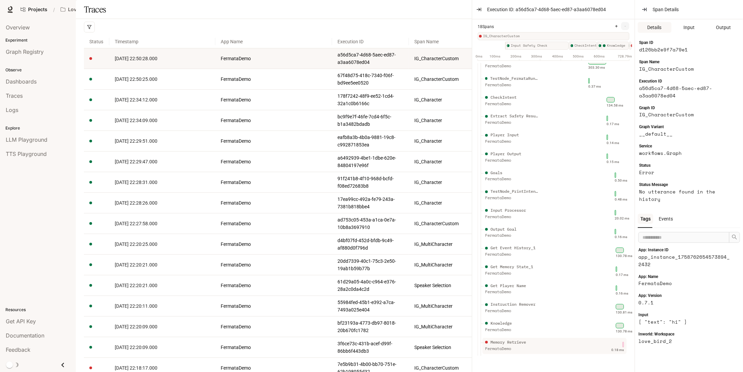
click at [546, 342] on div "Memory Retrieve FermataDemo" at bounding box center [532, 347] width 96 height 17
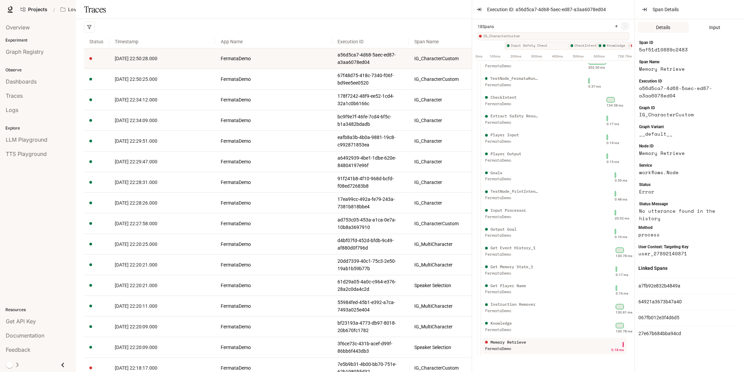
scroll to position [202, 0]
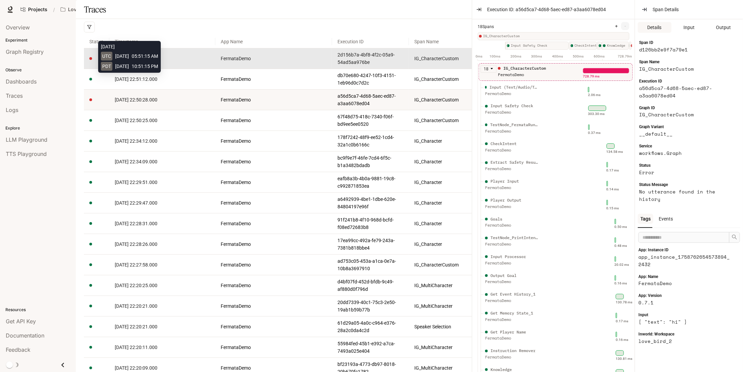
click at [150, 61] on span "[DATE] 22:51:15.000" at bounding box center [136, 58] width 43 height 5
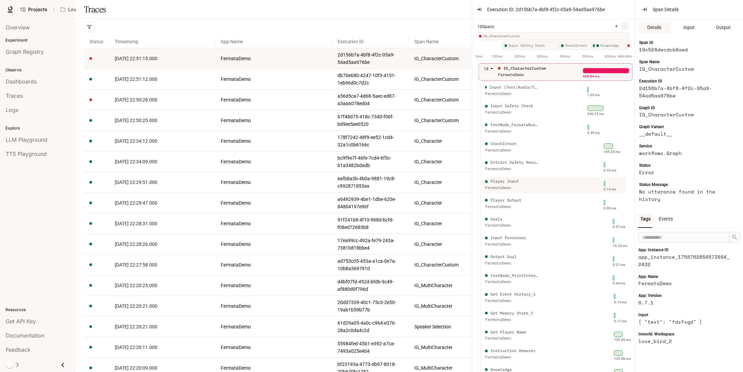
scroll to position [52, 0]
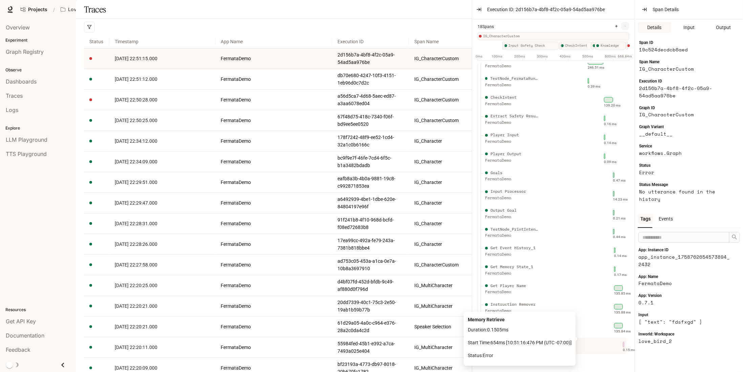
drag, startPoint x: 587, startPoint y: 335, endPoint x: 616, endPoint y: 336, distance: 29.8
click at [587, 339] on div "0.15 ms" at bounding box center [602, 344] width 44 height 11
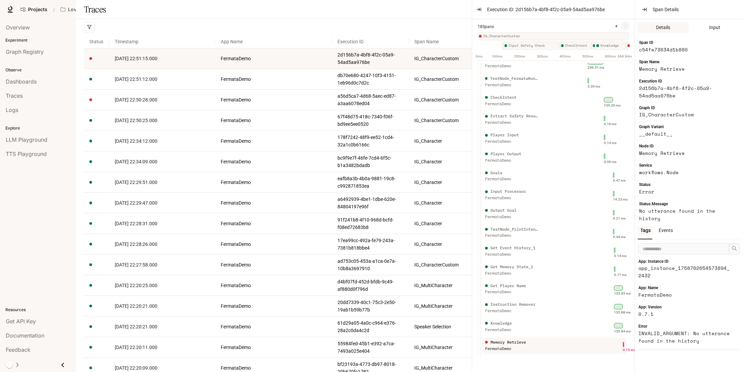
scroll to position [0, 0]
click at [484, 29] on span "18 Spans" at bounding box center [486, 27] width 16 height 6
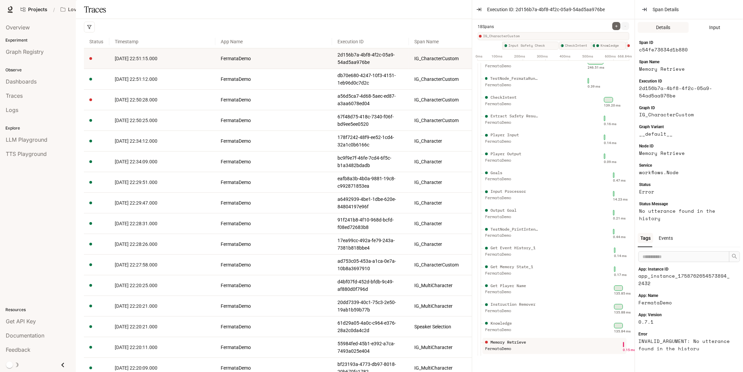
click at [614, 27] on button "+" at bounding box center [616, 26] width 8 height 8
click at [615, 27] on span "+" at bounding box center [616, 26] width 3 height 5
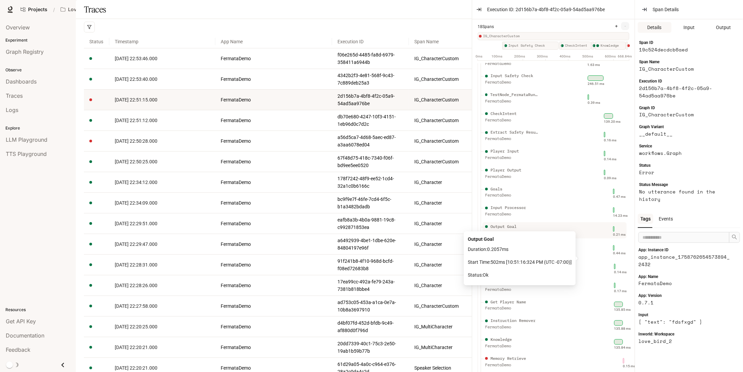
scroll to position [52, 0]
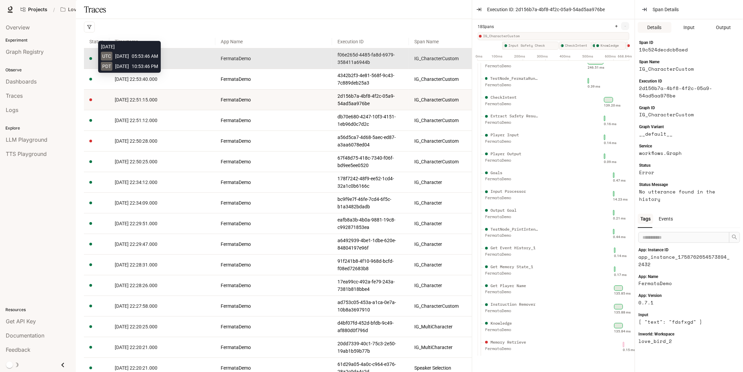
click at [149, 61] on span "[DATE] 22:53:46.000" at bounding box center [136, 58] width 43 height 5
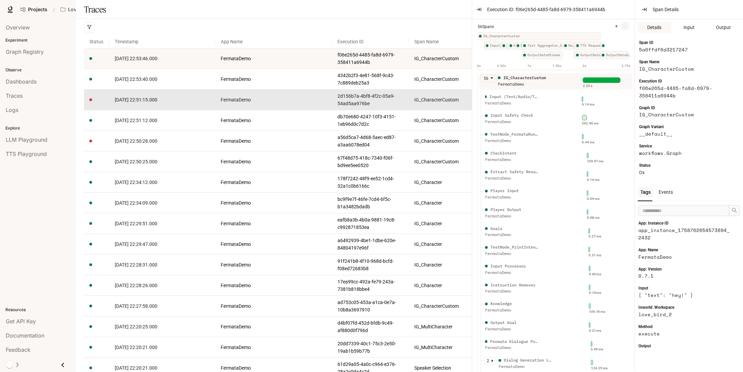
click at [153, 110] on td "[DATE] 22:51:15.000" at bounding box center [162, 100] width 106 height 21
click at [155, 103] on span "[DATE] 22:51:15.000" at bounding box center [136, 99] width 43 height 5
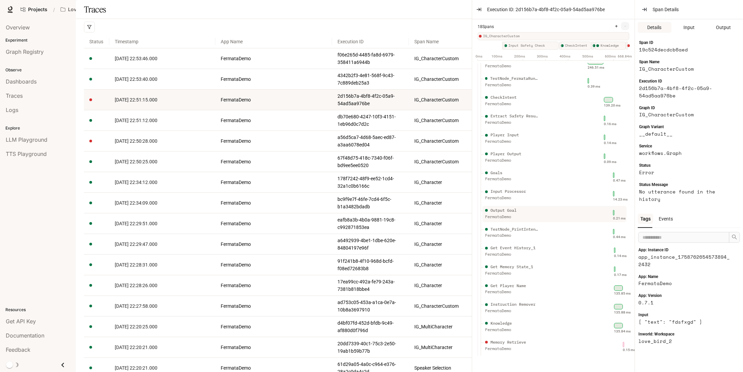
scroll to position [52, 0]
click at [527, 346] on div "FermataDemo" at bounding box center [512, 349] width 54 height 6
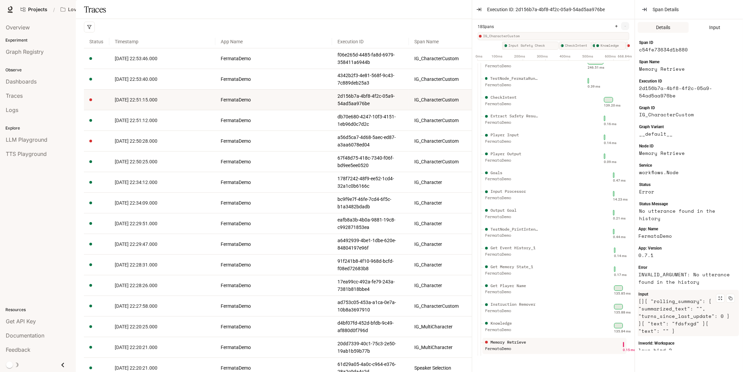
scroll to position [33, 0]
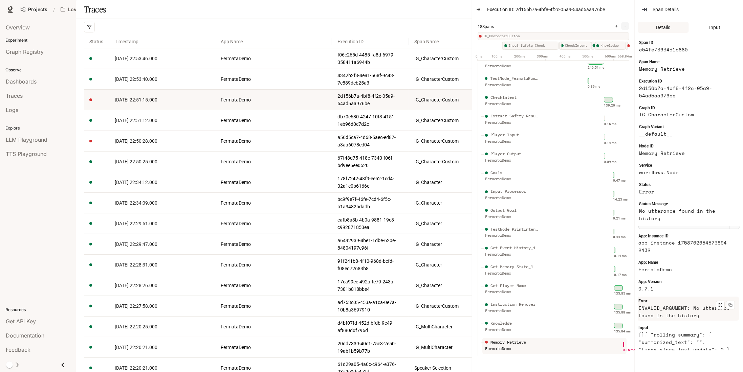
drag, startPoint x: 708, startPoint y: 315, endPoint x: 703, endPoint y: 317, distance: 5.3
click at [703, 317] on article "INVALID_ARGUMENT: No utterance found in the history" at bounding box center [685, 312] width 94 height 15
drag, startPoint x: 702, startPoint y: 318, endPoint x: 637, endPoint y: 304, distance: 66.5
click at [637, 304] on div "Tags Events App: Instance ID app_instance_1758762654573894_2432 App: Name Ferma…" at bounding box center [689, 366] width 108 height 347
copy div "Error INVALID_ARGUMENT: No utterance found in the history"
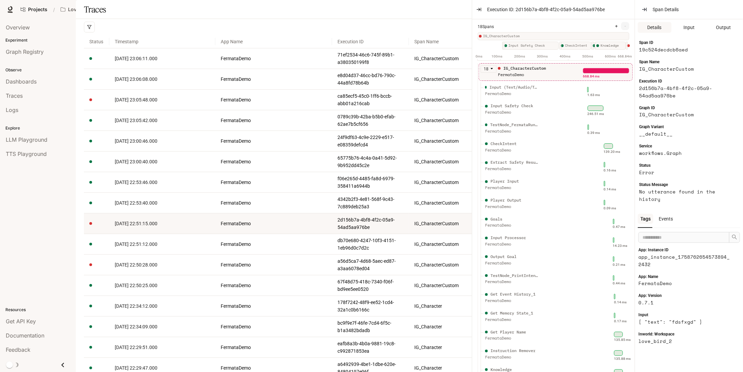
click at [200, 35] on div "Previous Next 200 / page" at bounding box center [408, 27] width 648 height 16
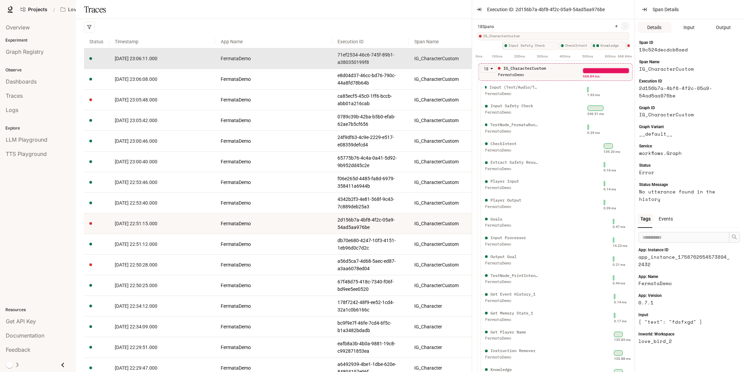
click at [112, 69] on td "[DATE] 23:06:11.000" at bounding box center [162, 58] width 106 height 21
click at [95, 69] on td at bounding box center [96, 58] width 25 height 21
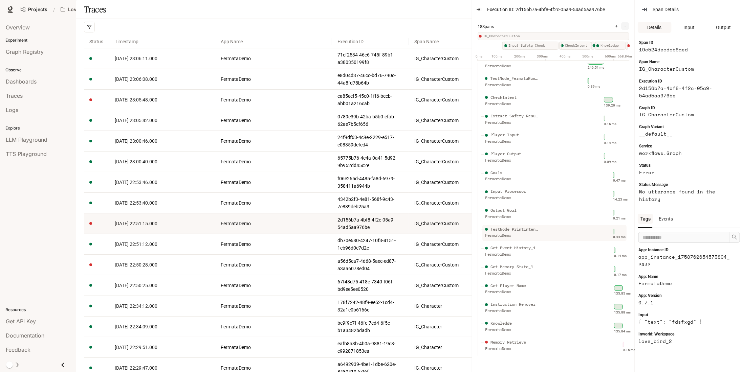
scroll to position [52, 0]
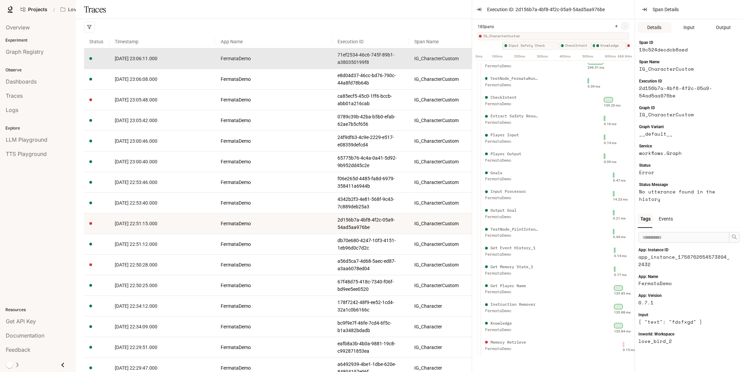
click at [121, 61] on span "[DATE] 23:06:11.000" at bounding box center [136, 58] width 43 height 5
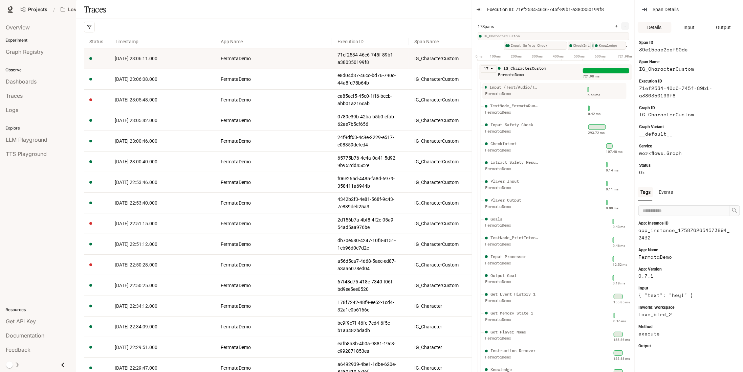
click at [564, 91] on div "Input (Text/Audio/Trigger/Action) FermataDemo" at bounding box center [532, 92] width 96 height 17
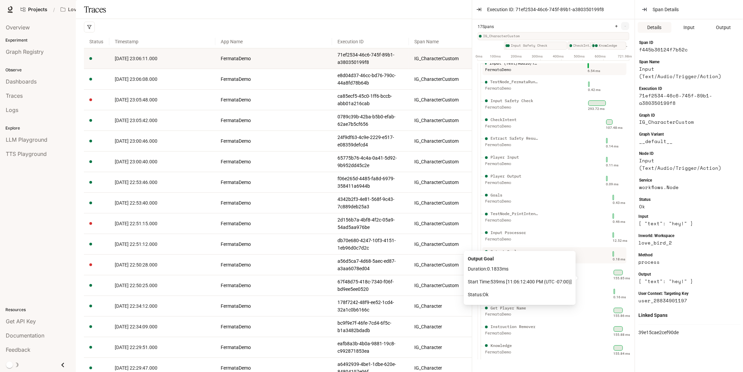
scroll to position [33, 0]
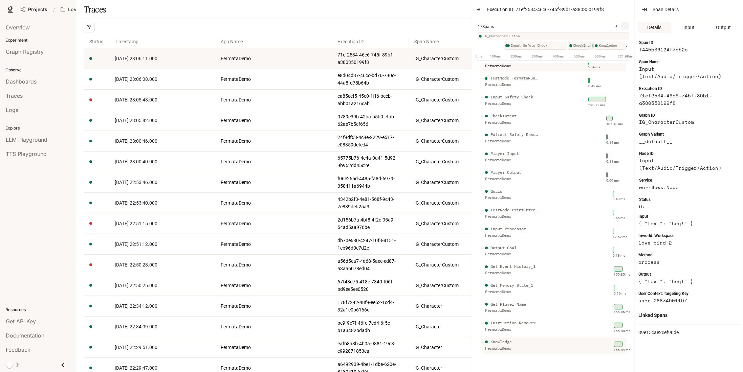
click at [539, 349] on div "Knowledge FermataDemo" at bounding box center [532, 347] width 96 height 17
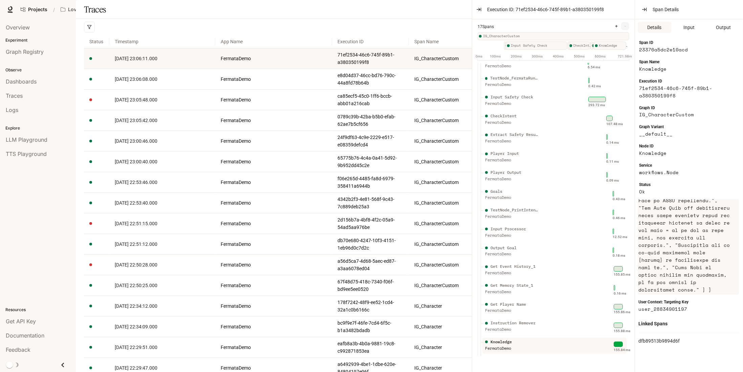
scroll to position [597, 0]
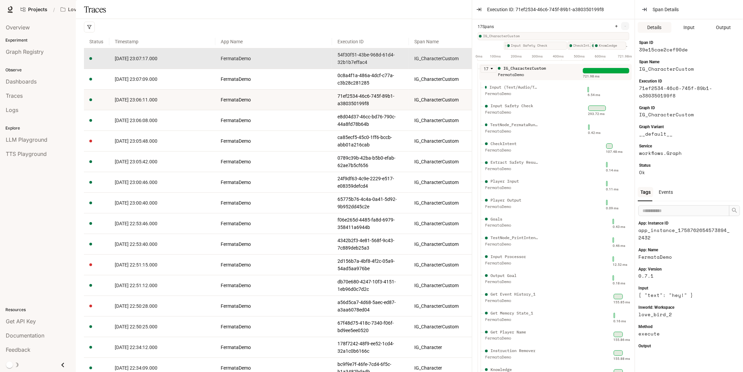
click at [91, 69] on td at bounding box center [96, 58] width 25 height 21
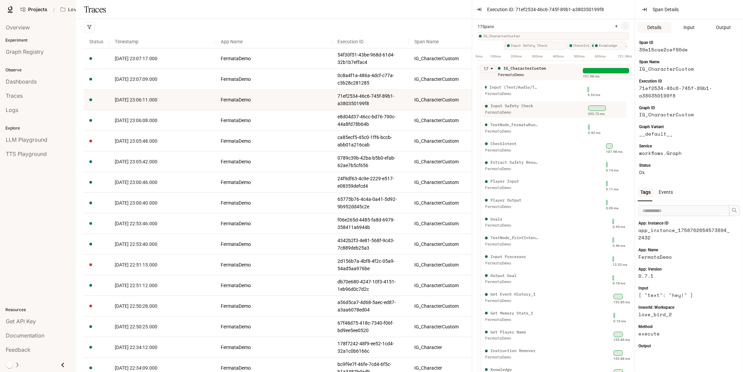
click at [521, 87] on div "Input (Text/Audio/Trigger/Action)" at bounding box center [514, 87] width 50 height 6
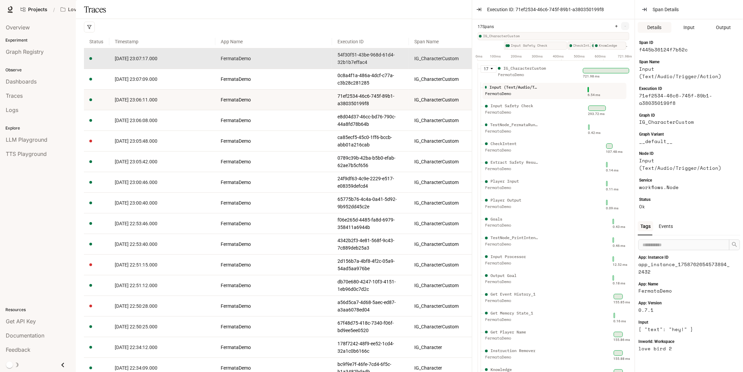
click at [141, 69] on td "[DATE] 23:07:17.000" at bounding box center [162, 58] width 106 height 21
click at [144, 61] on span "[DATE] 23:07:17.000" at bounding box center [136, 58] width 43 height 5
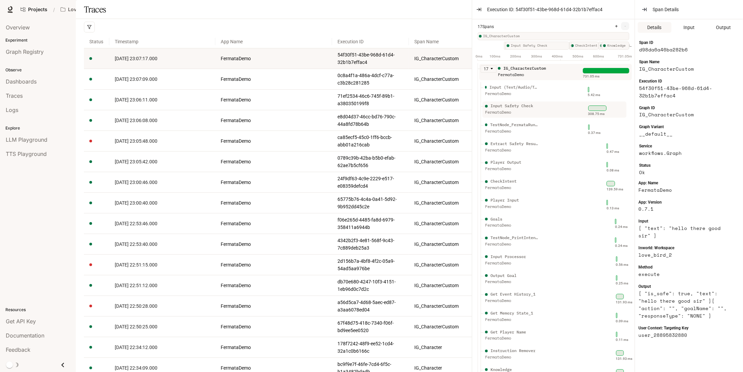
scroll to position [33, 0]
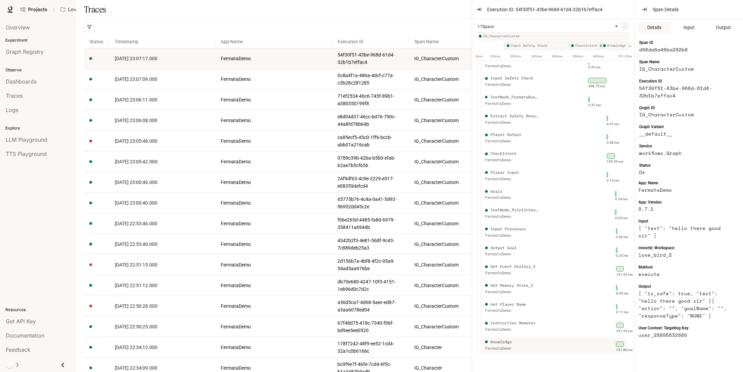
click at [544, 339] on div "Knowledge FermataDemo" at bounding box center [532, 347] width 96 height 17
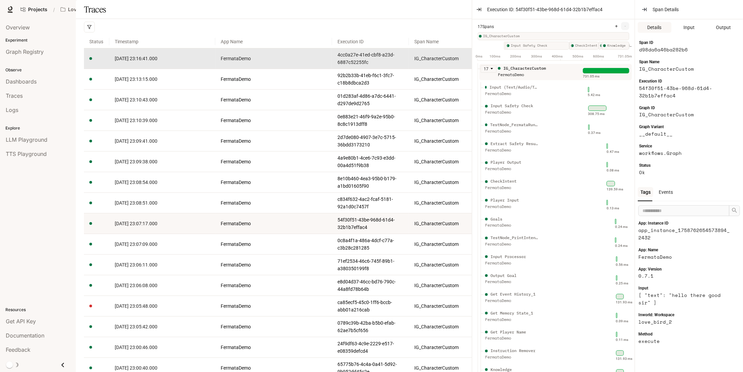
click at [181, 62] on link "[DATE] 23:16:41.000" at bounding box center [162, 58] width 95 height 7
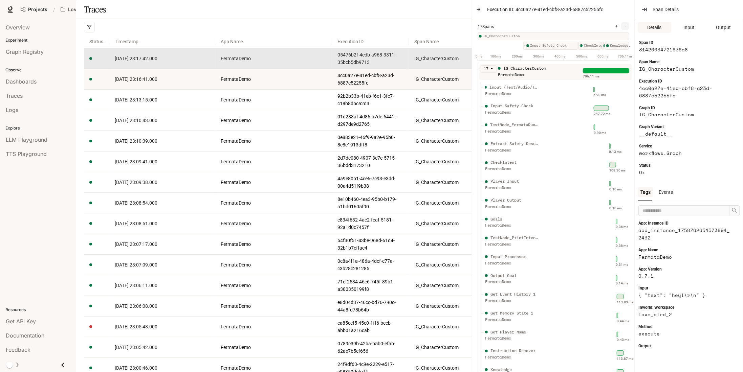
click at [167, 62] on link "[DATE] 23:17:42.000" at bounding box center [162, 58] width 95 height 7
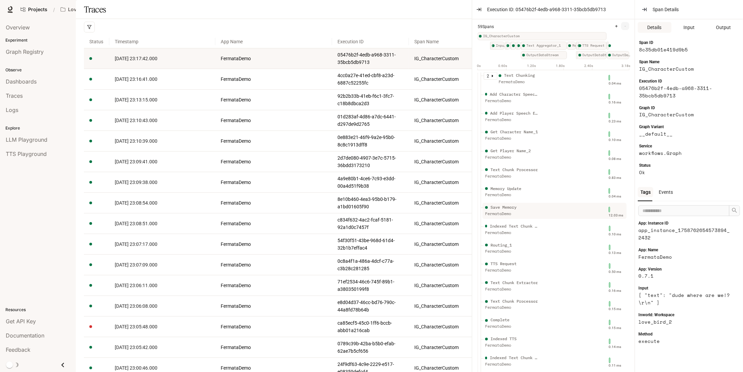
scroll to position [760, 0]
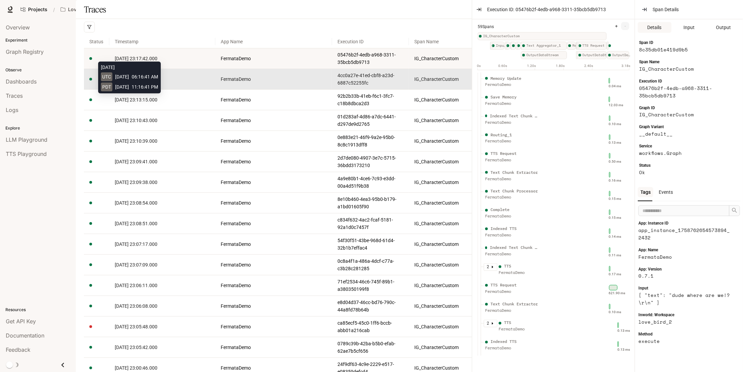
click at [157, 82] on span "[DATE] 23:16:41.000" at bounding box center [136, 78] width 43 height 5
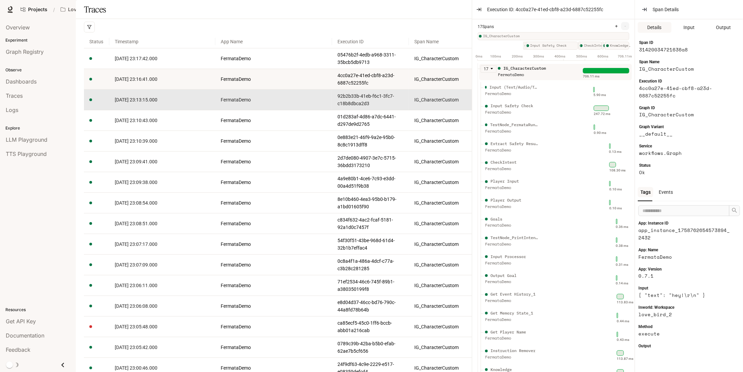
click at [139, 103] on span "2025-09-24 23:13:15.000" at bounding box center [136, 99] width 43 height 5
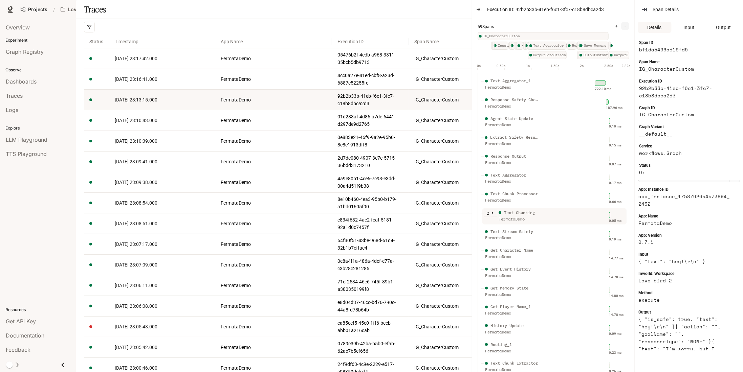
scroll to position [440, 0]
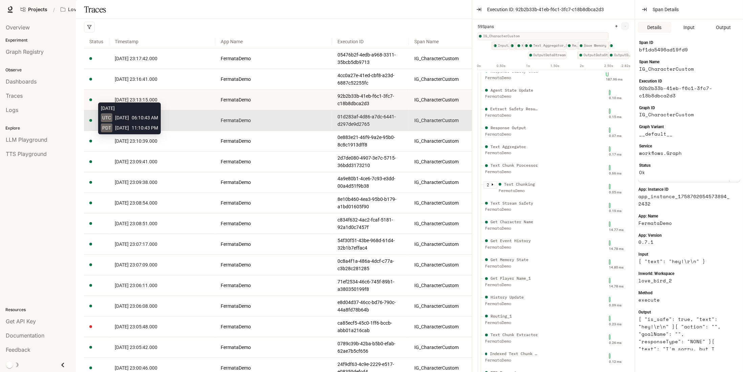
click at [157, 123] on span "2025-09-24 23:10:43.000" at bounding box center [136, 120] width 43 height 5
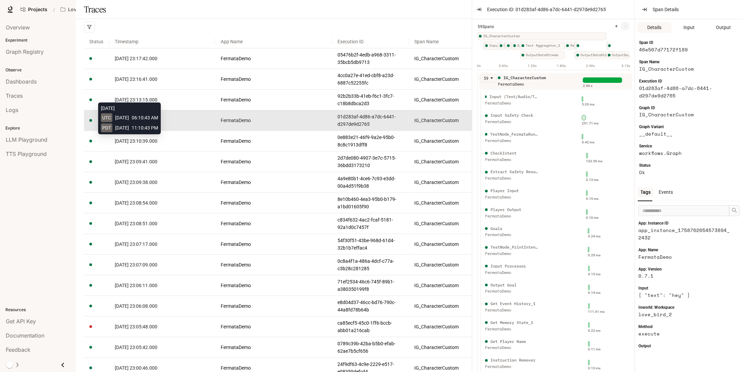
drag, startPoint x: 133, startPoint y: 128, endPoint x: 140, endPoint y: 151, distance: 24.7
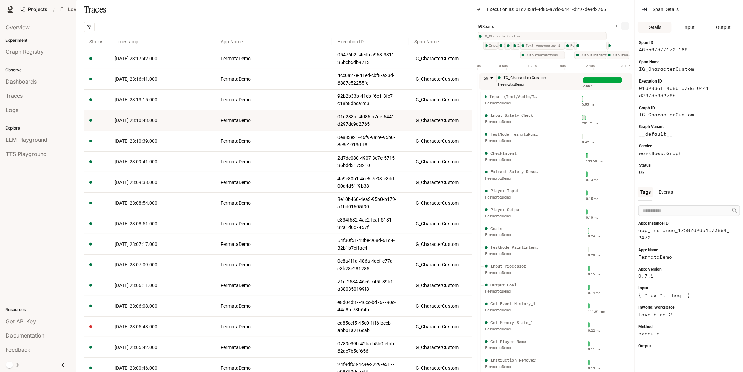
drag, startPoint x: 140, startPoint y: 151, endPoint x: 182, endPoint y: 48, distance: 111.5
click at [182, 35] on div "Previous Next 200 / page" at bounding box center [408, 27] width 648 height 16
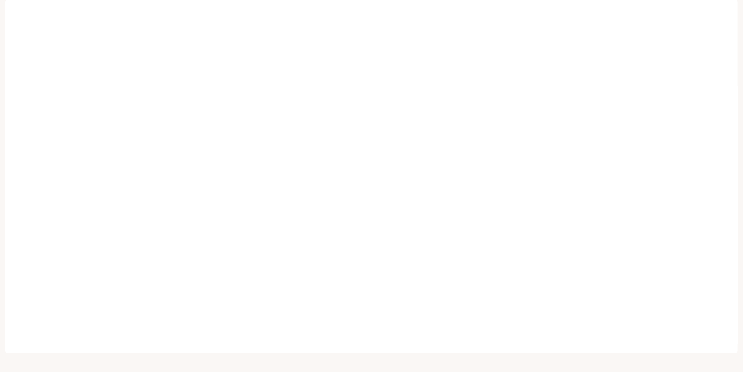
click at [686, 14] on link "Documentation Documentation" at bounding box center [697, 10] width 41 height 14
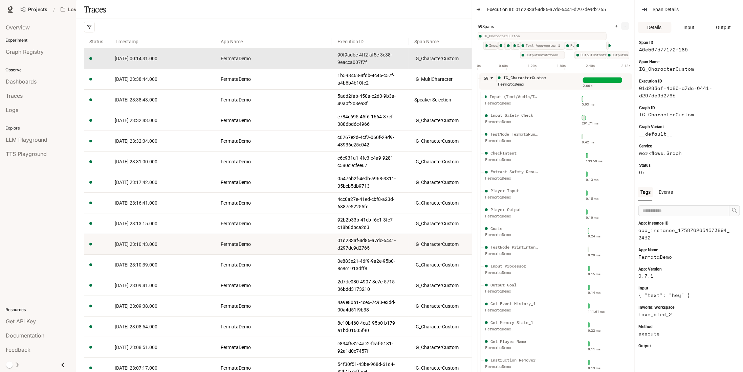
click at [181, 62] on link "[DATE] 00:14:31.000" at bounding box center [162, 58] width 95 height 7
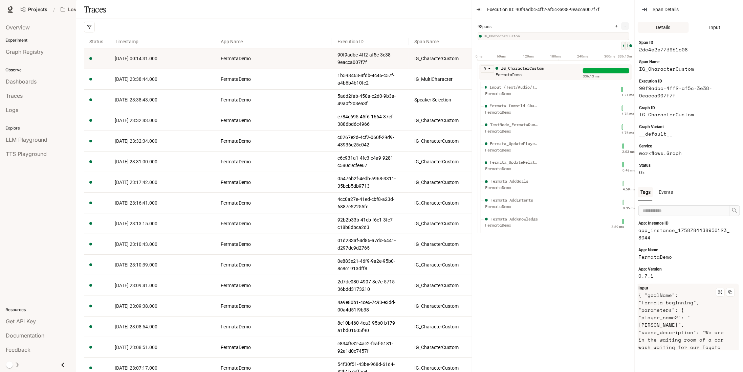
scroll to position [85, 0]
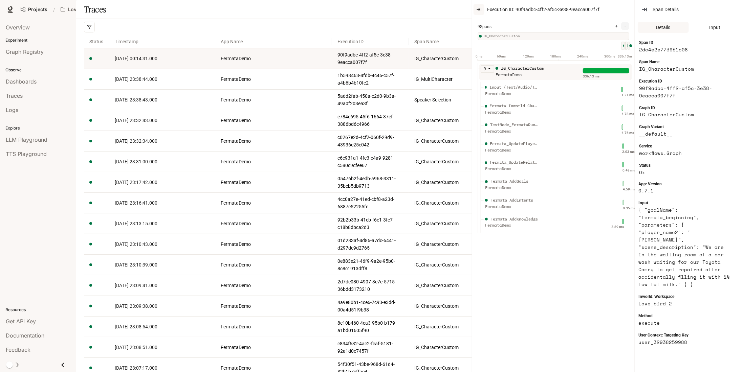
click at [478, 8] on icon "button" at bounding box center [478, 9] width 5 height 5
click at [437, 16] on div "Projects / Love Bird Cam Character Studio Character Studio Portal Portal New Do…" at bounding box center [371, 9] width 743 height 19
click at [480, 12] on icon "button" at bounding box center [478, 9] width 5 height 5
click at [375, 35] on div "Previous Next 200 / page" at bounding box center [408, 27] width 648 height 16
click at [644, 10] on icon "button" at bounding box center [644, 9] width 5 height 5
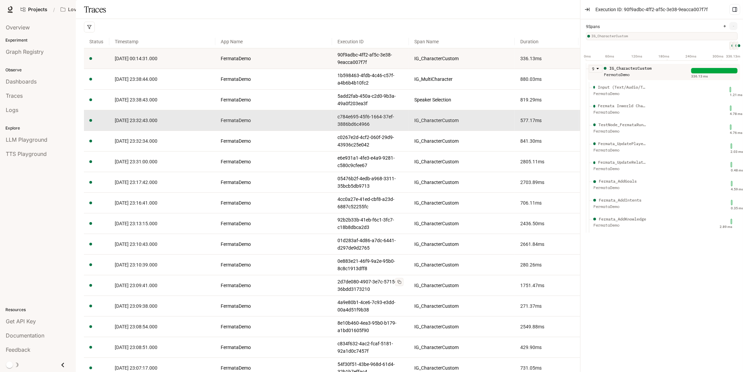
scroll to position [135, 0]
